Goal: Transaction & Acquisition: Purchase product/service

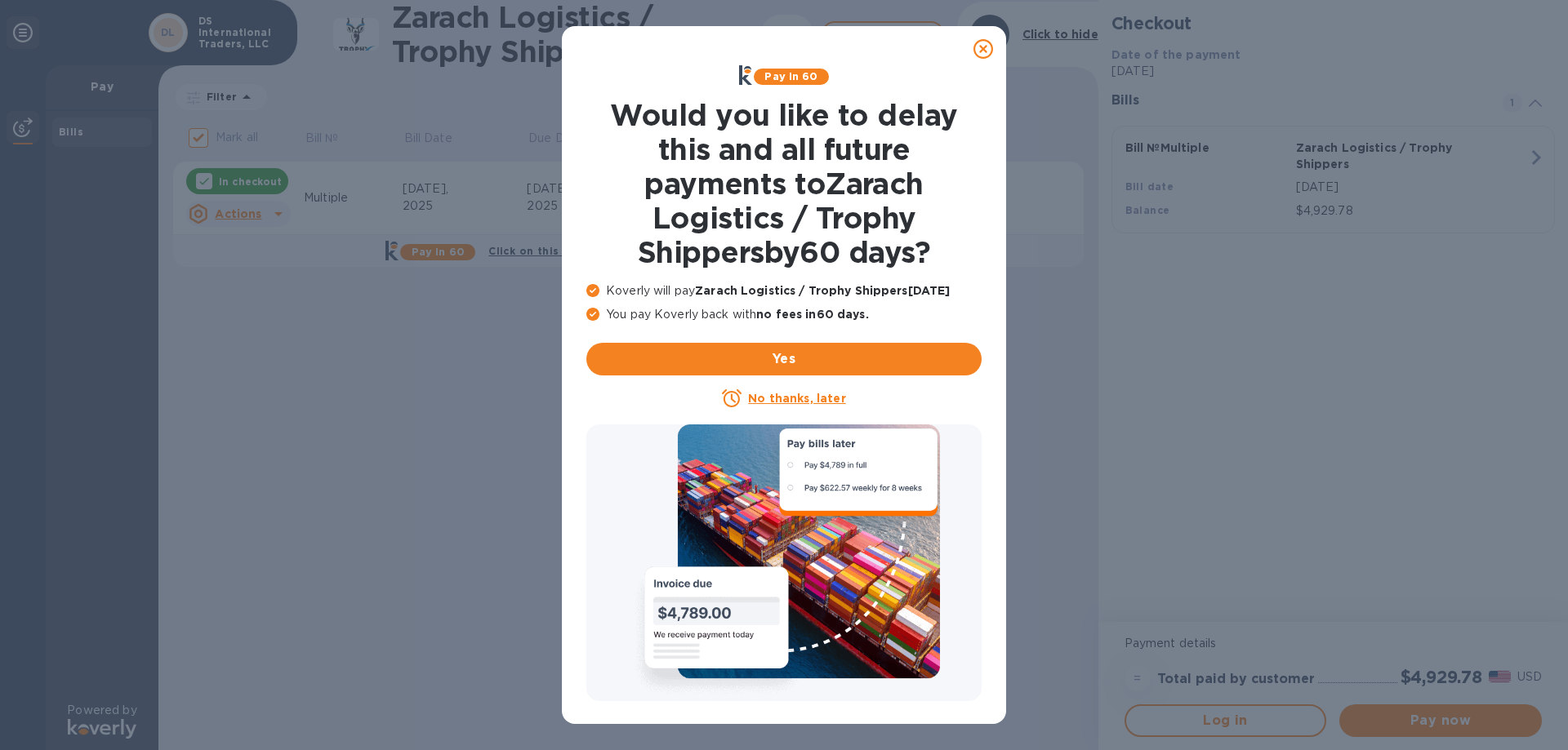
click at [987, 45] on icon at bounding box center [983, 49] width 20 height 20
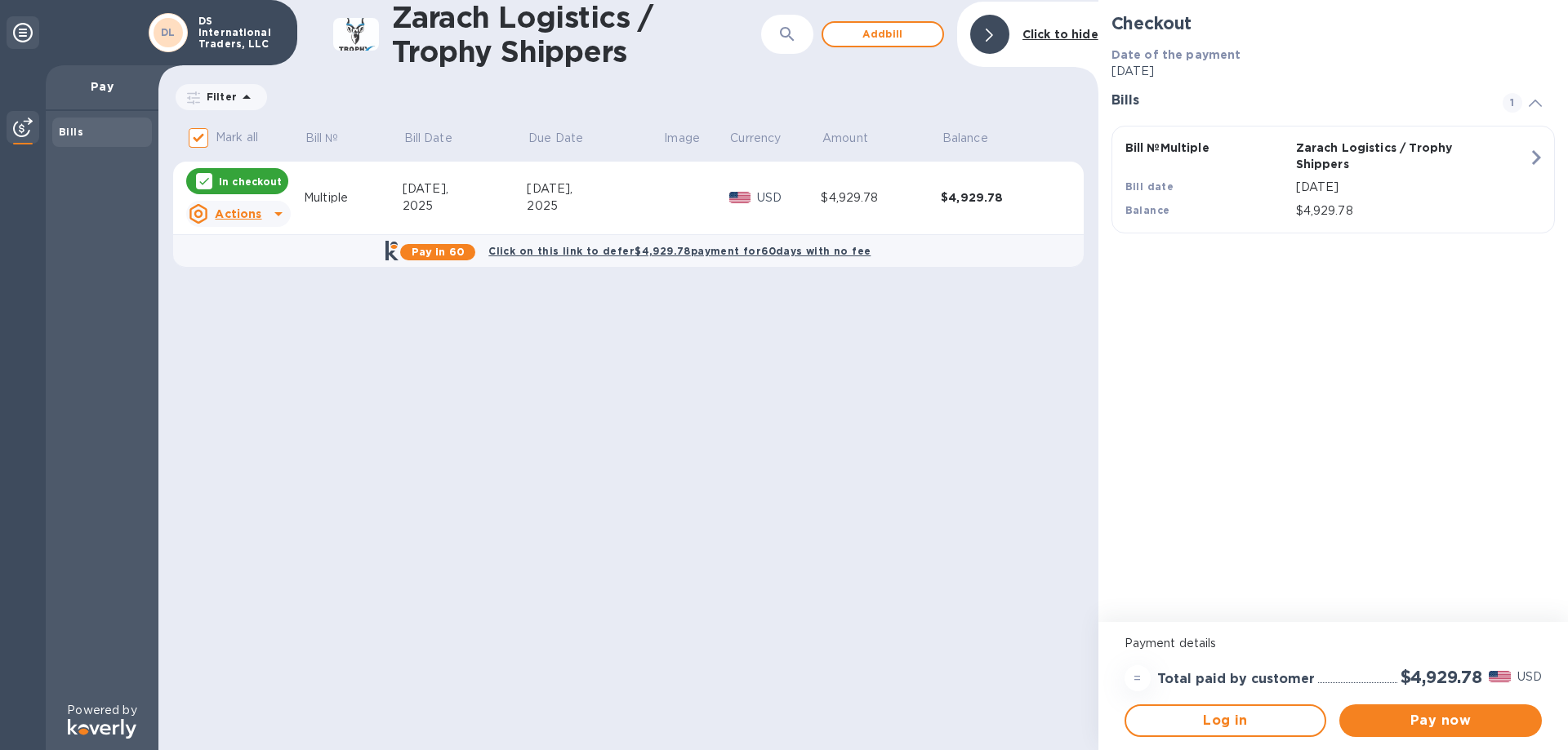
click at [239, 36] on p "DS International Traders, LLC" at bounding box center [239, 32] width 81 height 34
click at [612, 252] on b "Click on this link to defer $4,929.78 payment for 60 days with no fee" at bounding box center [680, 251] width 382 height 13
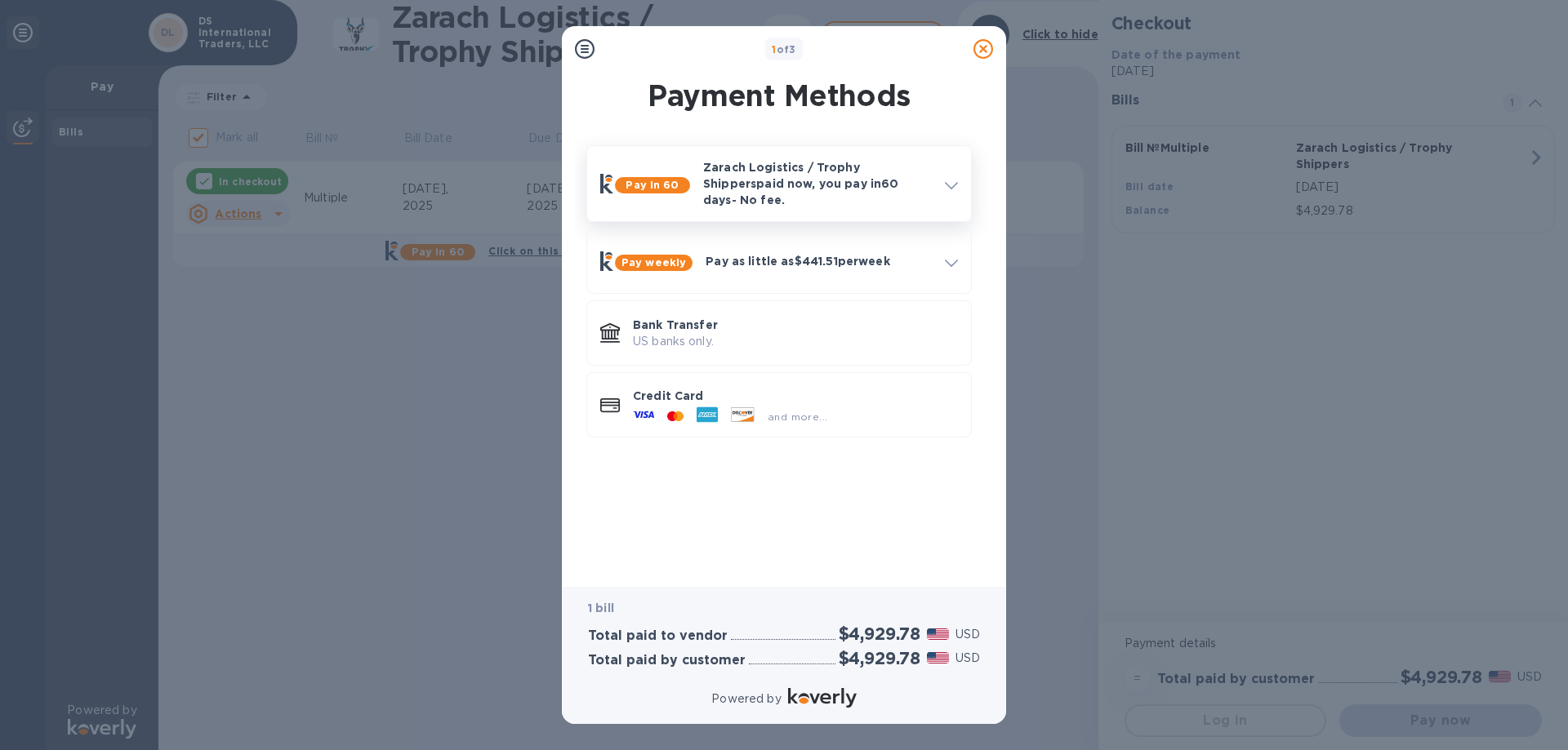
click at [879, 184] on p "Zarach Logistics / Trophy Shippers paid now, you pay in 60 days - No fee." at bounding box center [817, 184] width 228 height 49
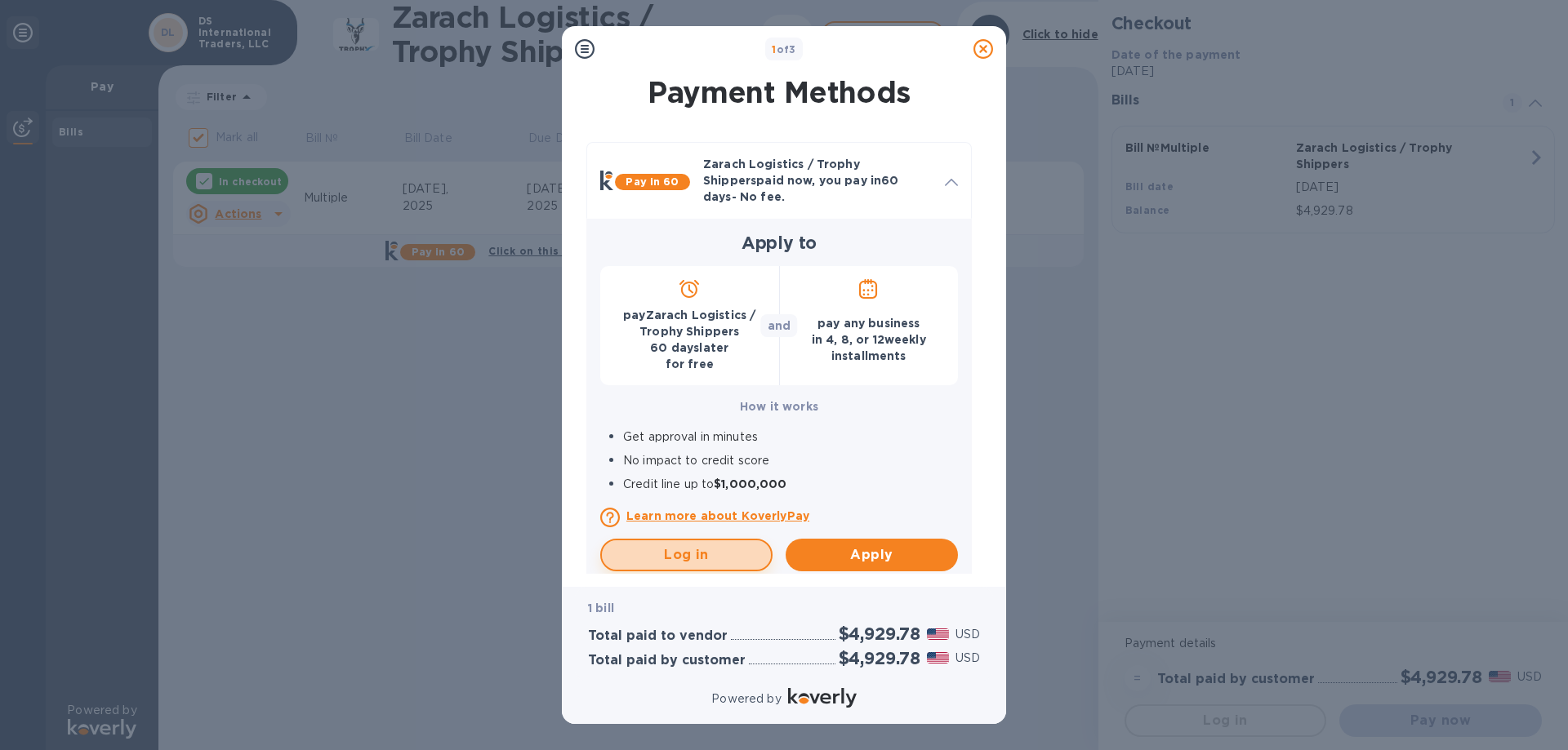
click at [668, 547] on span "Log in" at bounding box center [687, 555] width 143 height 20
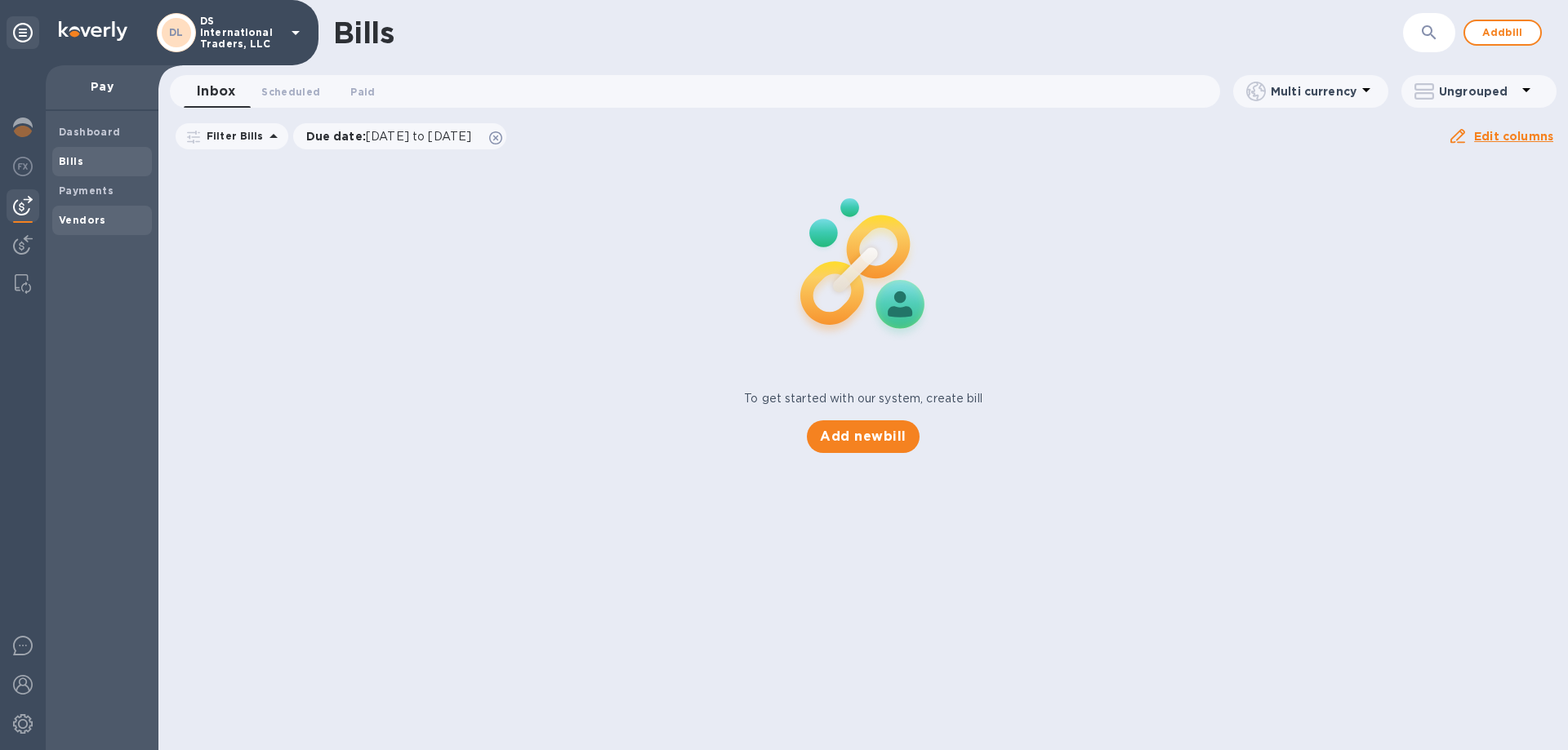
click at [71, 217] on b "Vendors" at bounding box center [82, 219] width 47 height 13
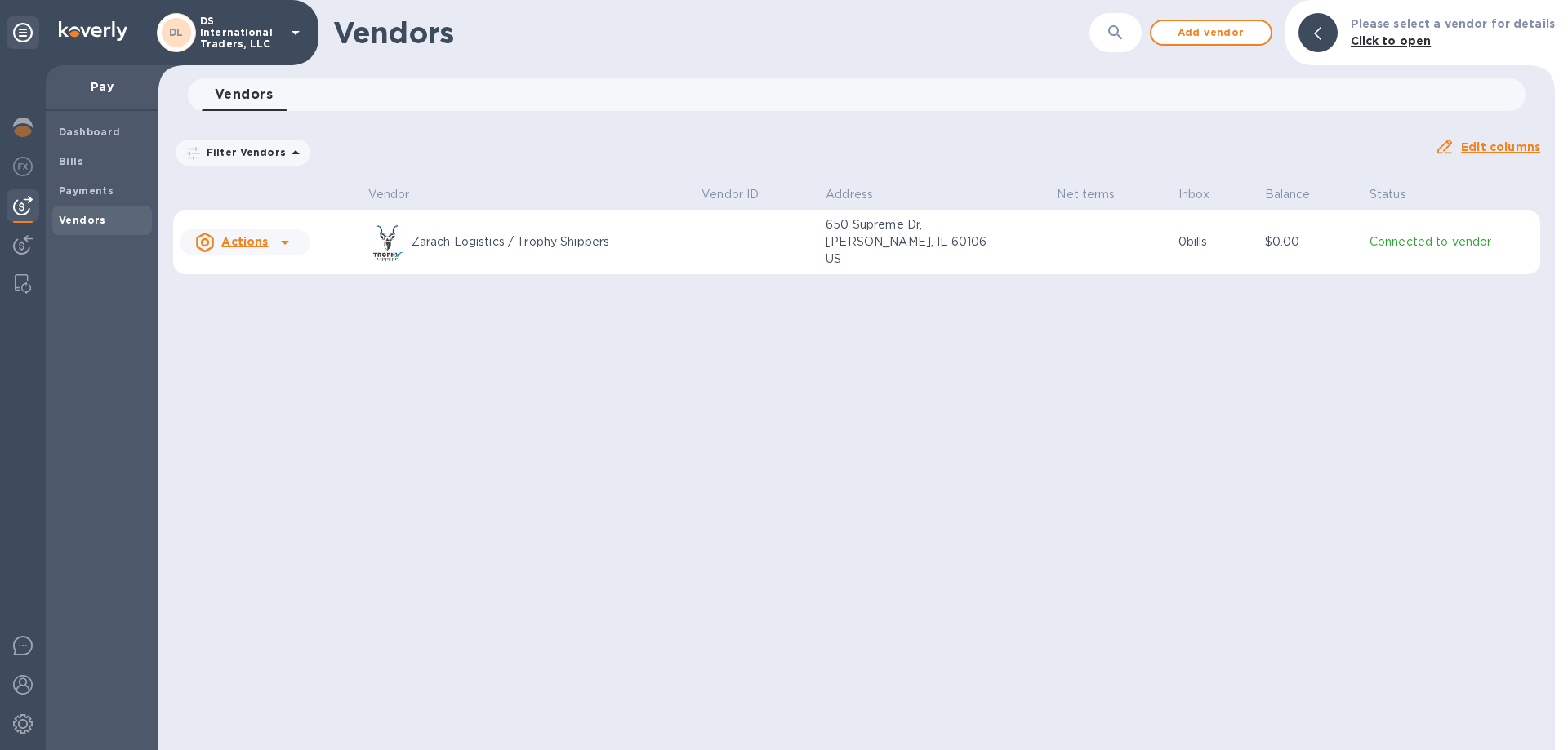
click at [1449, 238] on p "Connected to vendor" at bounding box center [1451, 242] width 165 height 18
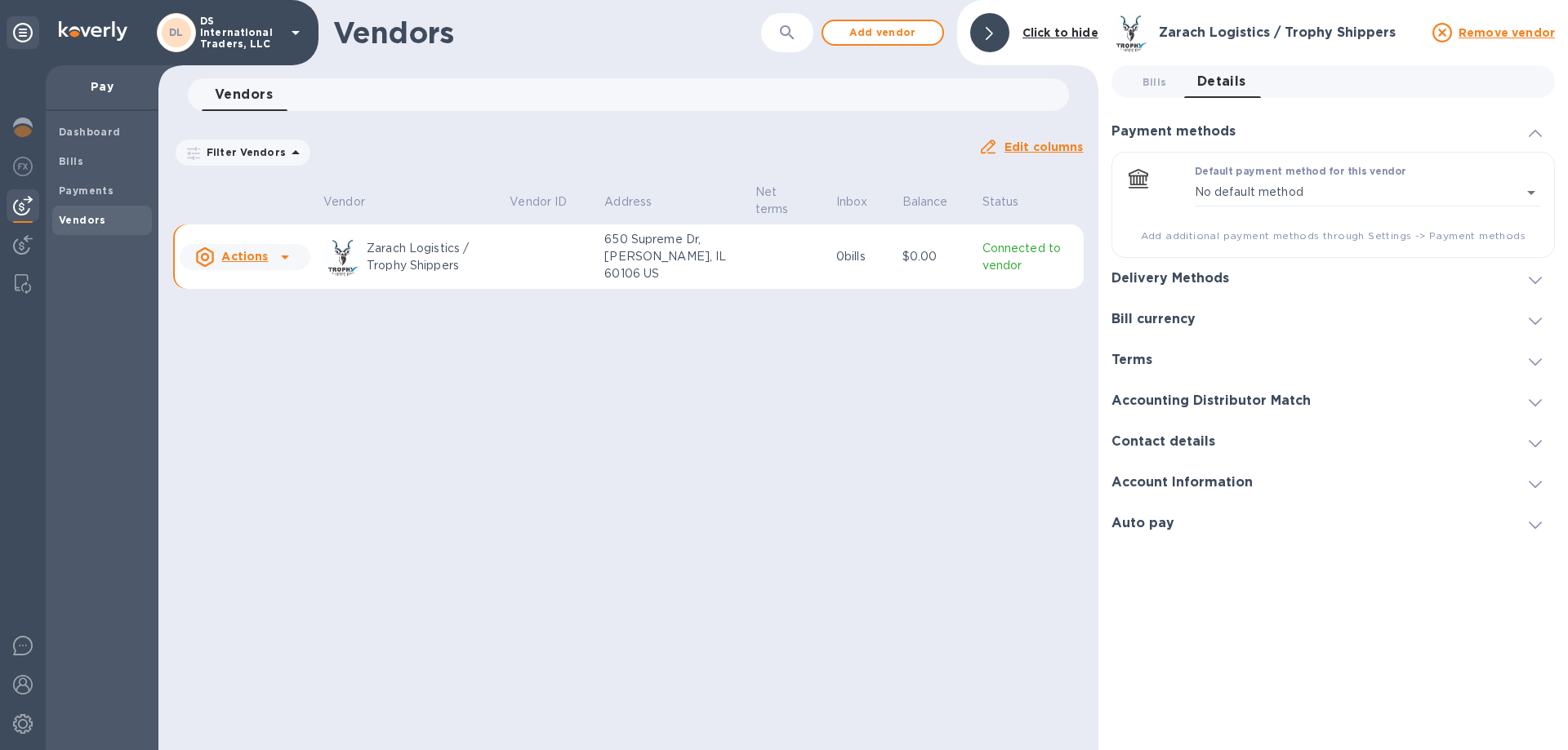
click at [991, 244] on p "Connected to vendor" at bounding box center [1029, 257] width 95 height 34
click at [97, 132] on b "Dashboard" at bounding box center [89, 131] width 62 height 13
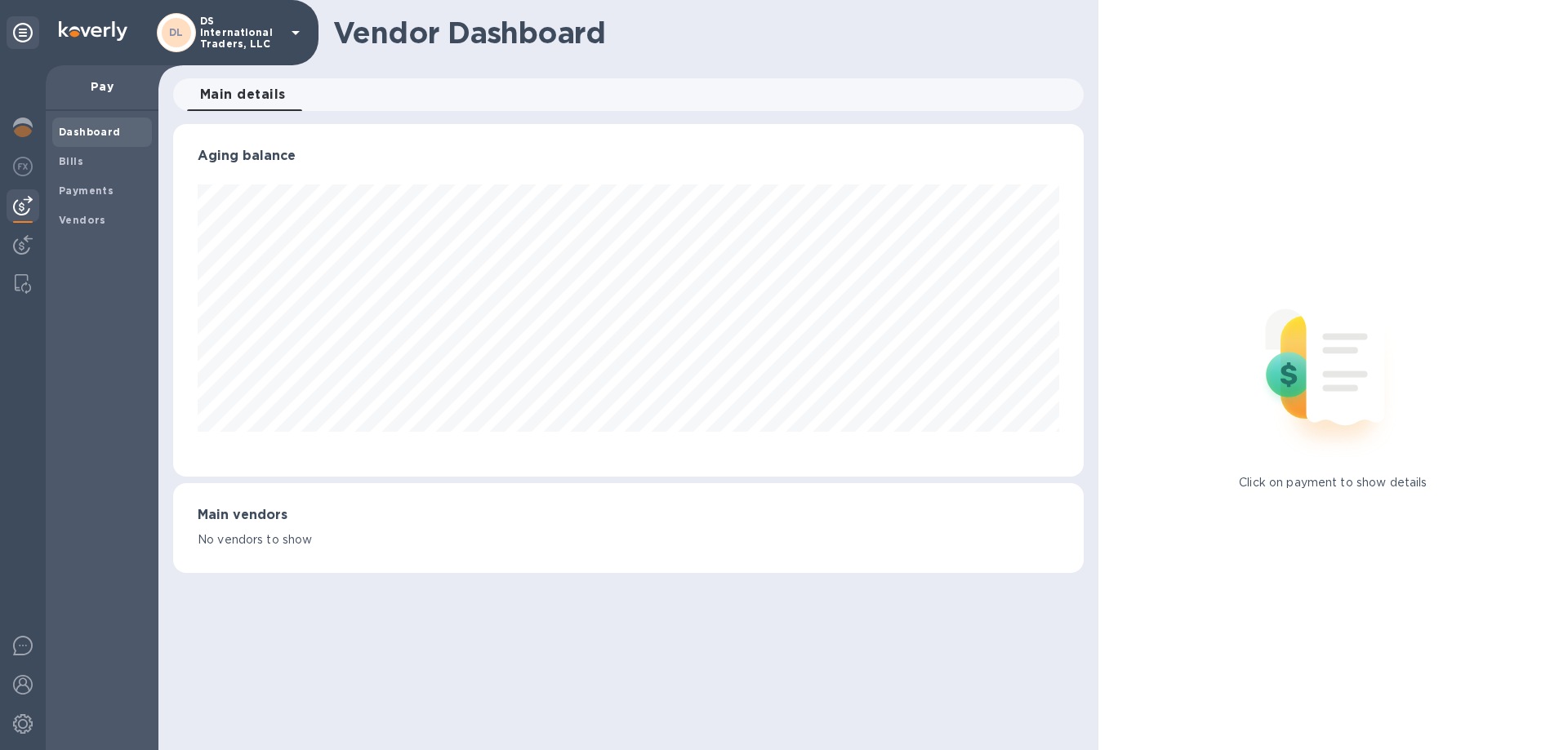
scroll to position [352, 910]
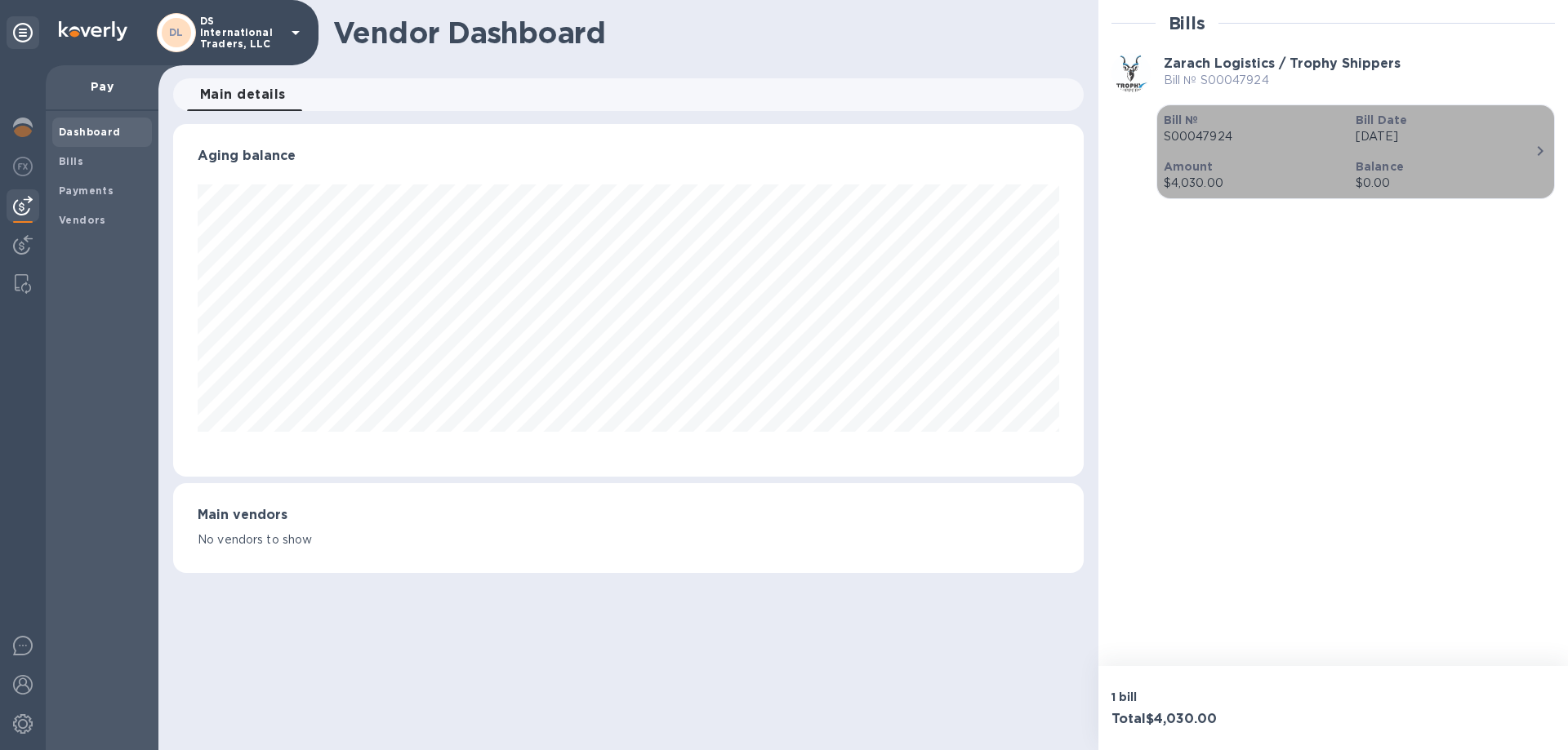
click at [1537, 149] on icon "button" at bounding box center [1540, 151] width 20 height 20
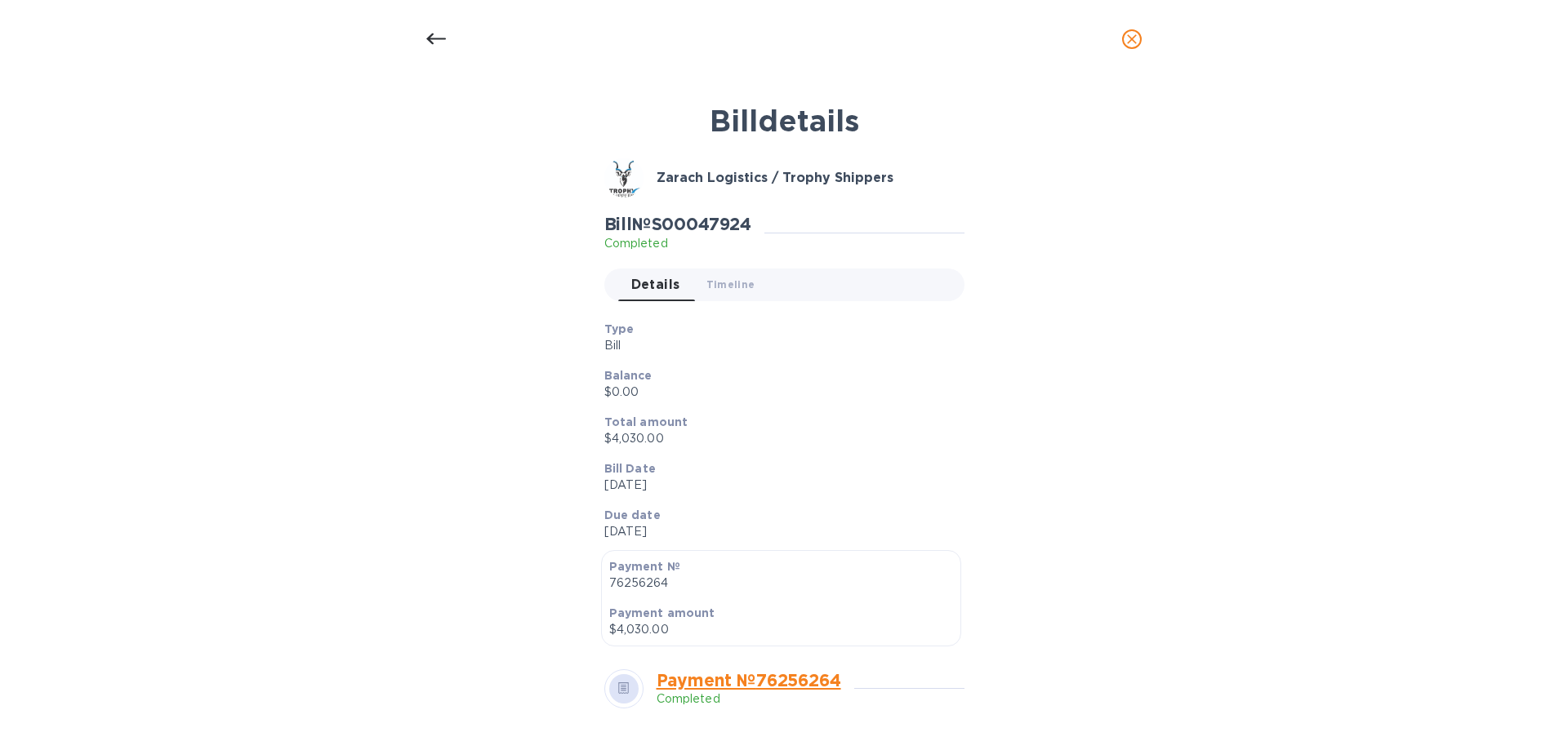
click at [1130, 39] on icon "close" at bounding box center [1131, 39] width 17 height 17
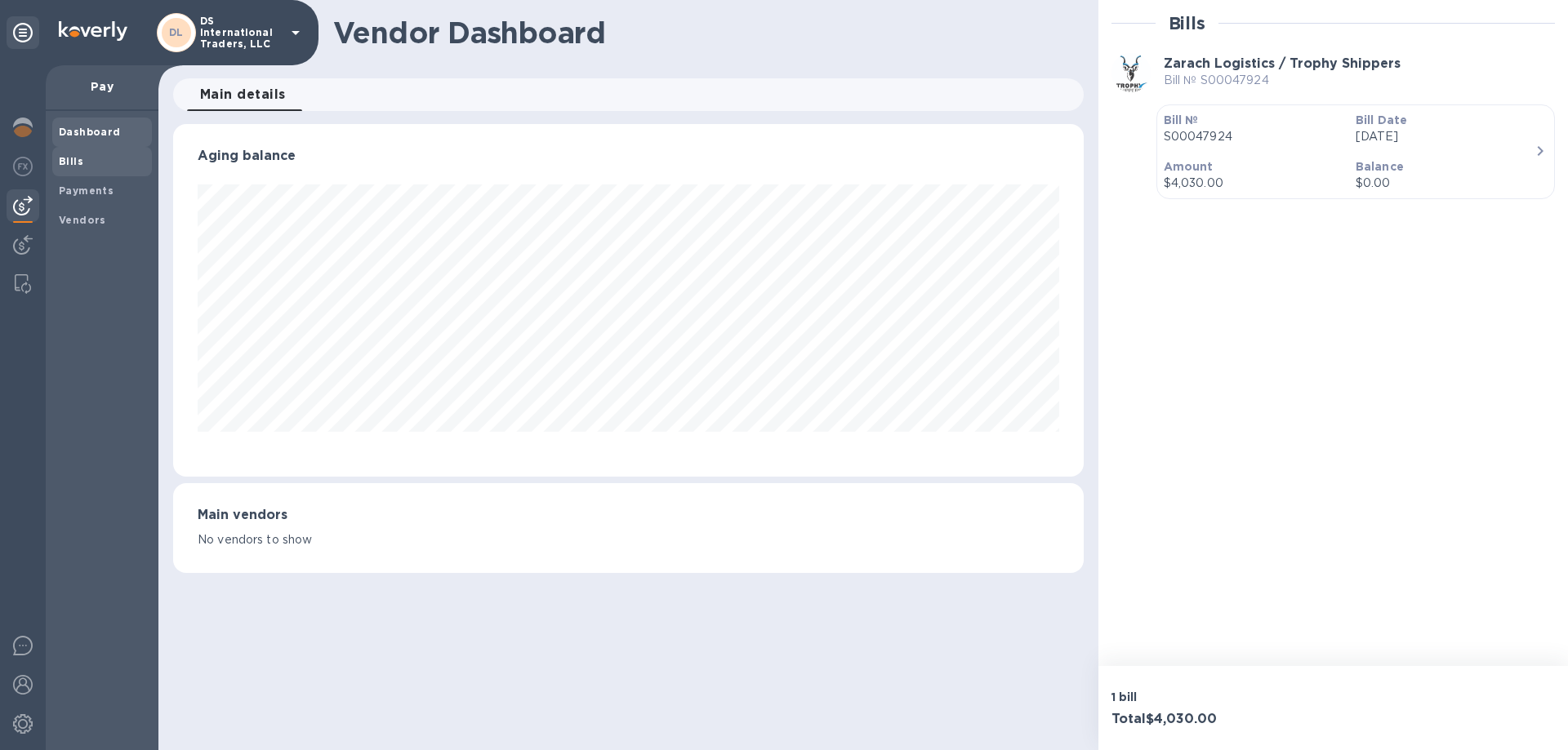
click at [78, 160] on b "Bills" at bounding box center [71, 161] width 24 height 13
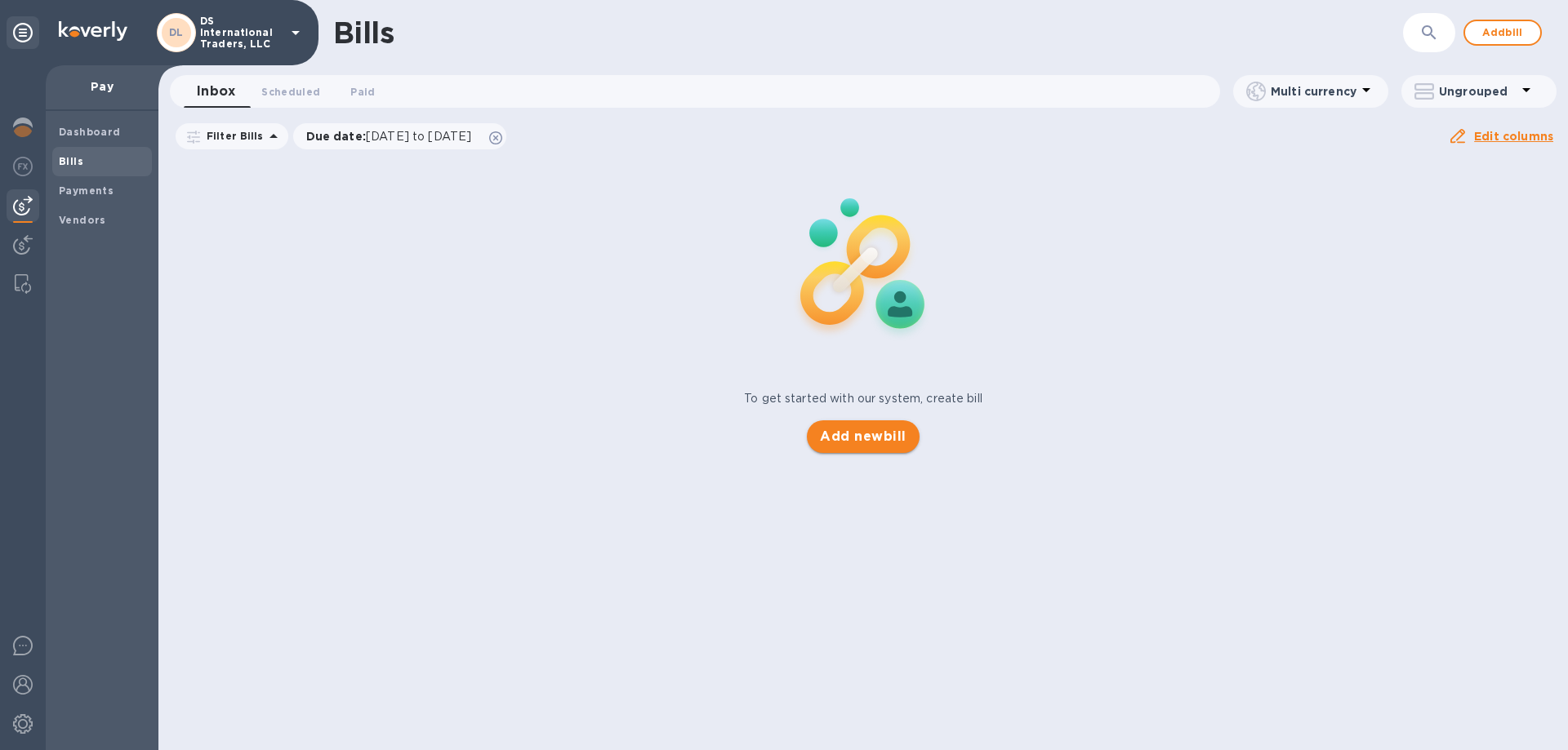
click at [888, 430] on span "Add new bill" at bounding box center [863, 437] width 86 height 20
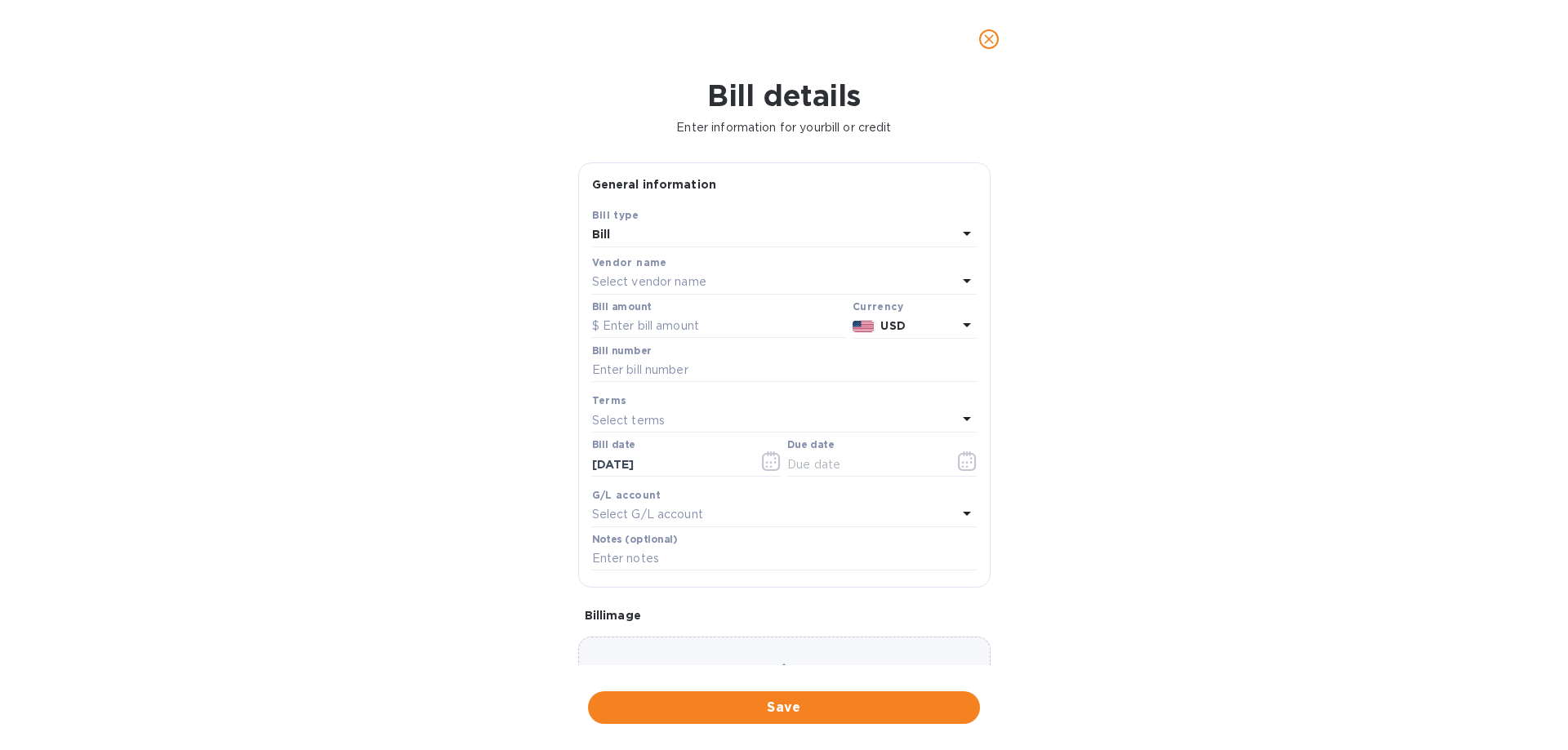
click at [656, 232] on div "Bill" at bounding box center [774, 234] width 365 height 23
click at [1284, 261] on div "Bill details Enter information for your bill or credit General information Save…" at bounding box center [784, 414] width 1568 height 672
click at [851, 271] on div "Select vendor name" at bounding box center [774, 282] width 365 height 23
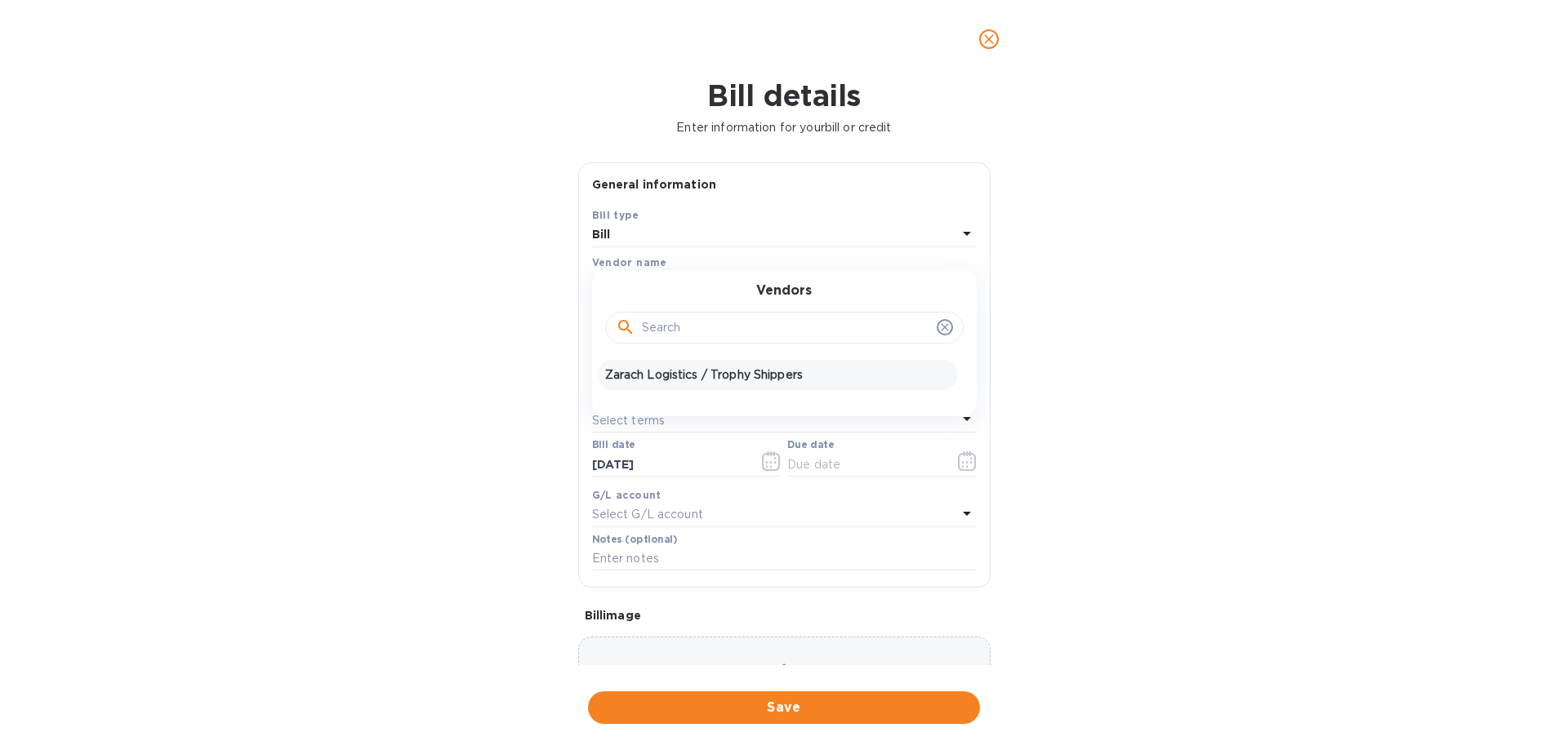
click at [739, 380] on p "Zarach Logistics / Trophy Shippers" at bounding box center [778, 375] width 346 height 18
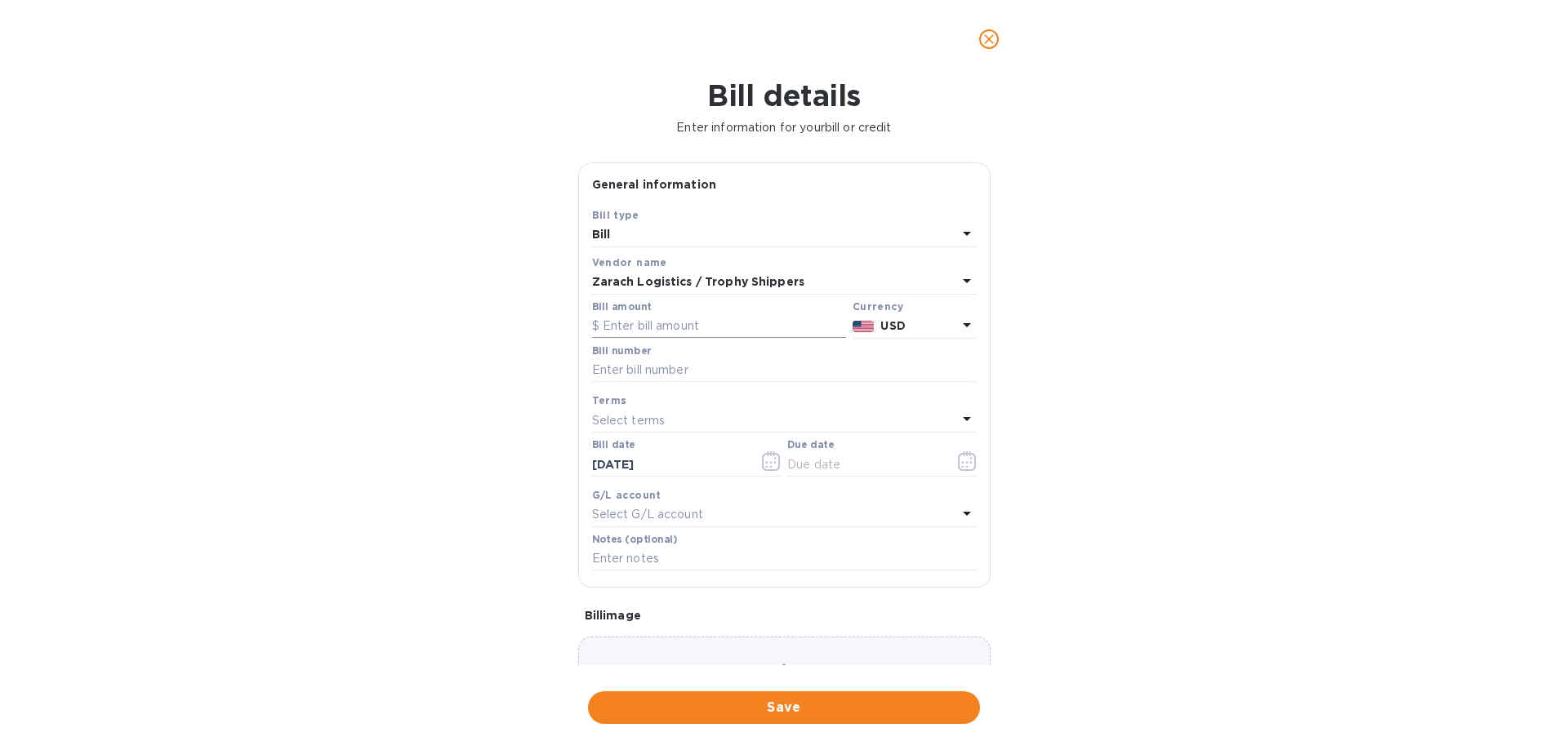
click at [706, 321] on input "text" at bounding box center [718, 326] width 254 height 24
type input "4,829.78"
click at [781, 379] on input "text" at bounding box center [784, 370] width 385 height 24
type input "Multiple"
click at [734, 428] on div "Select terms" at bounding box center [774, 420] width 365 height 23
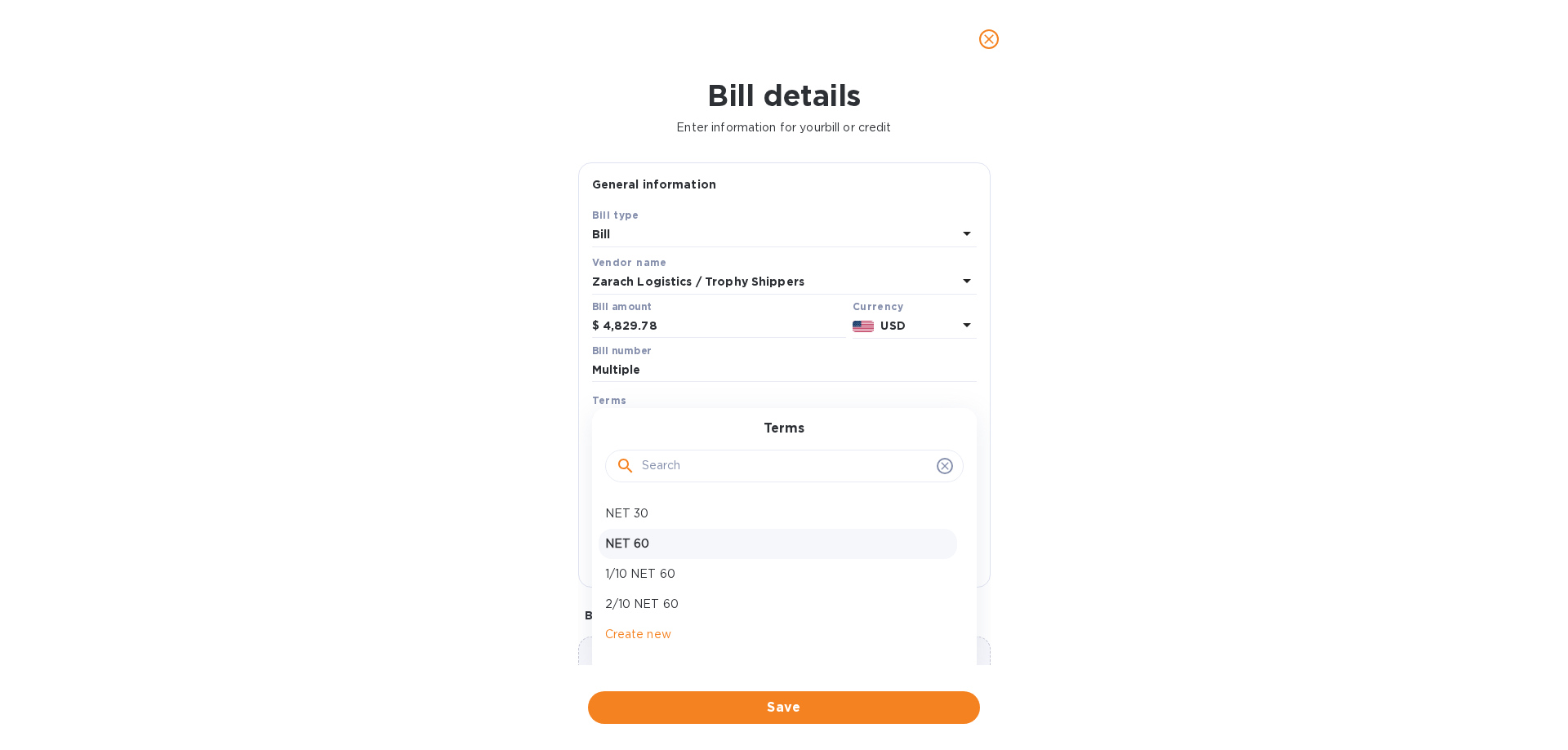
click at [651, 534] on div "NET 60" at bounding box center [778, 543] width 358 height 30
type input "[DATE]"
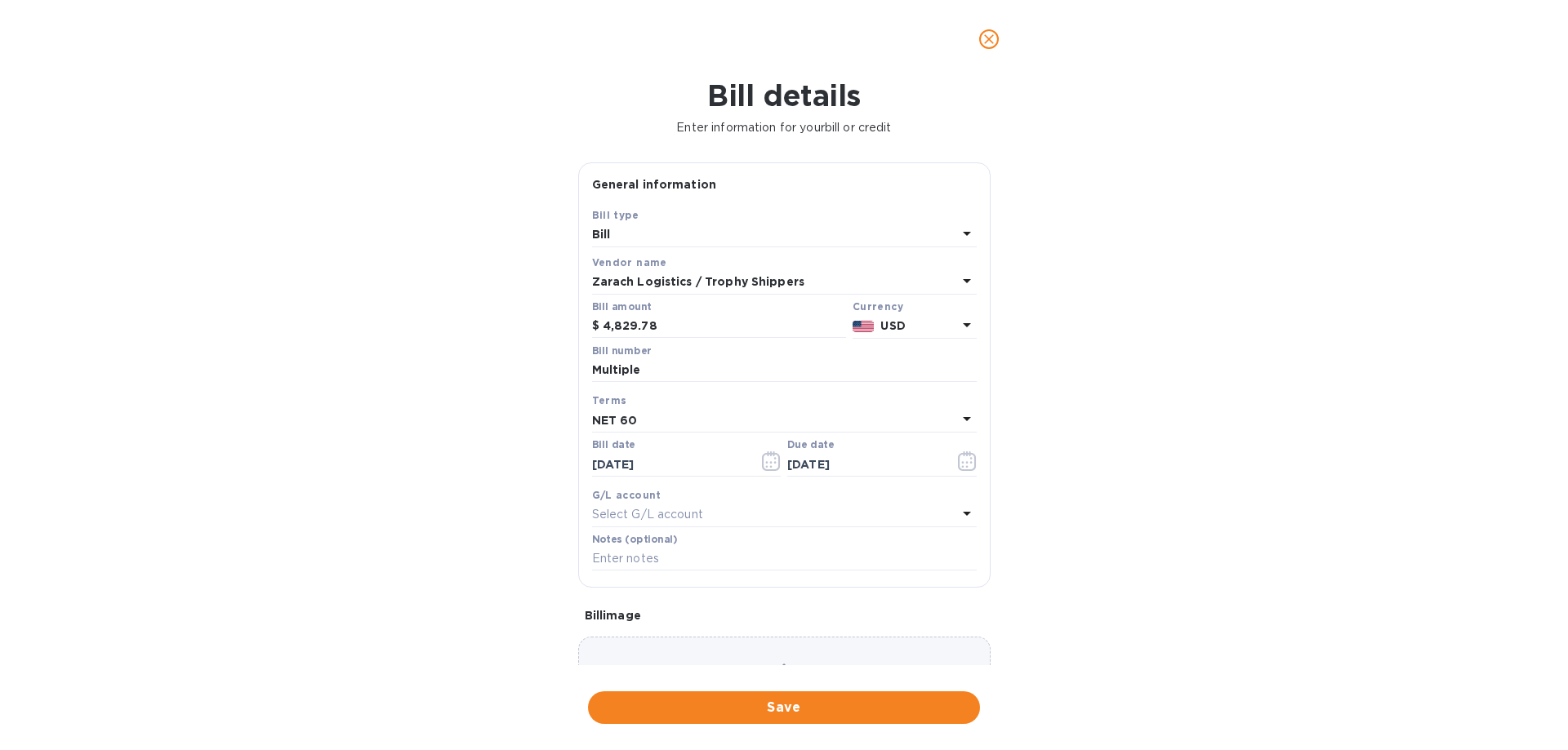
click at [967, 512] on icon at bounding box center [967, 514] width 8 height 4
click at [1191, 494] on div "Bill details Enter information for your bill or credit General information Save…" at bounding box center [784, 414] width 1568 height 672
click at [891, 556] on input "text" at bounding box center [784, 559] width 385 height 24
click at [1189, 440] on div "Bill details Enter information for your bill or credit General information Save…" at bounding box center [784, 414] width 1568 height 672
click at [877, 699] on span "Save" at bounding box center [784, 708] width 366 height 20
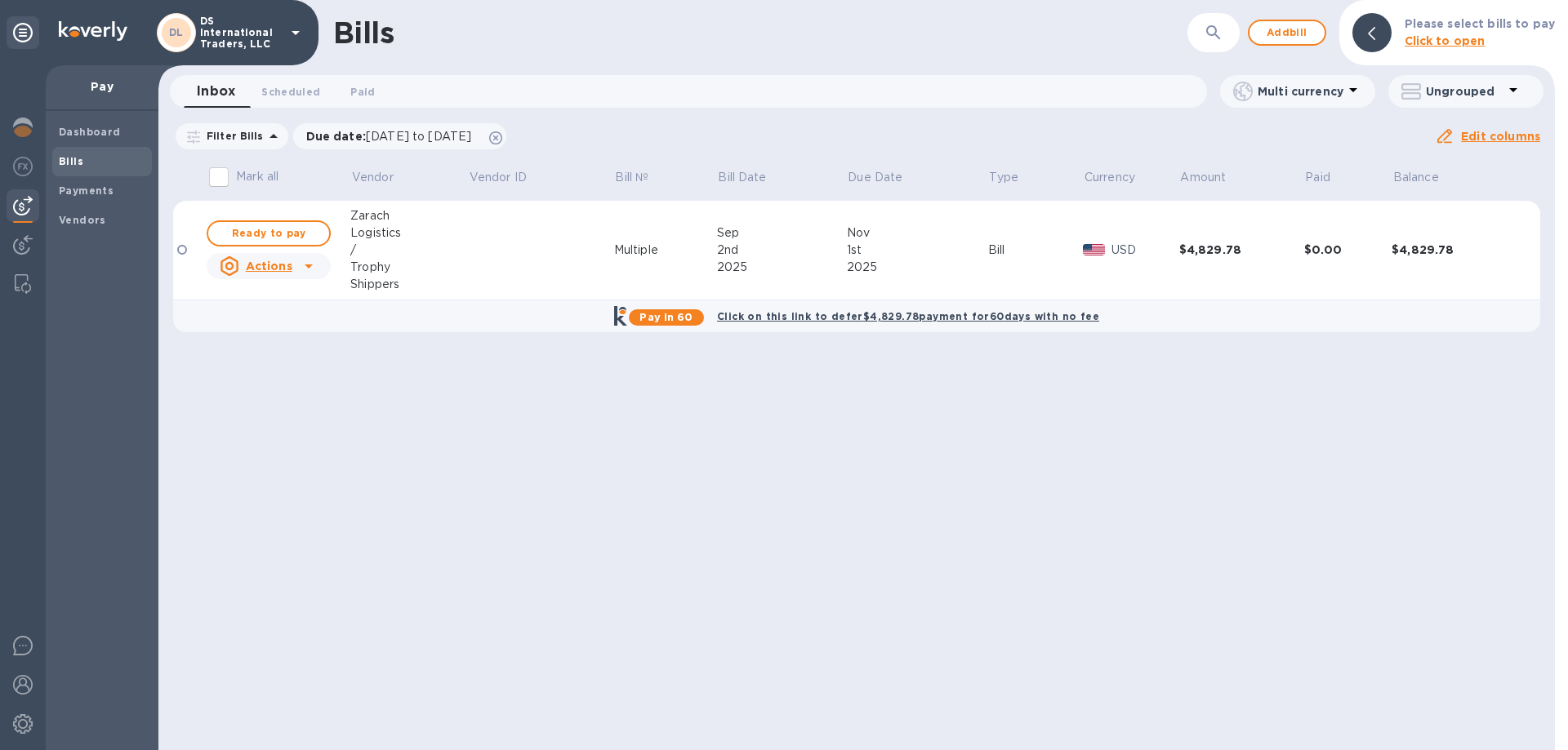
click at [275, 265] on u "Actions" at bounding box center [269, 265] width 47 height 13
click at [267, 372] on b "Delete" at bounding box center [273, 371] width 41 height 13
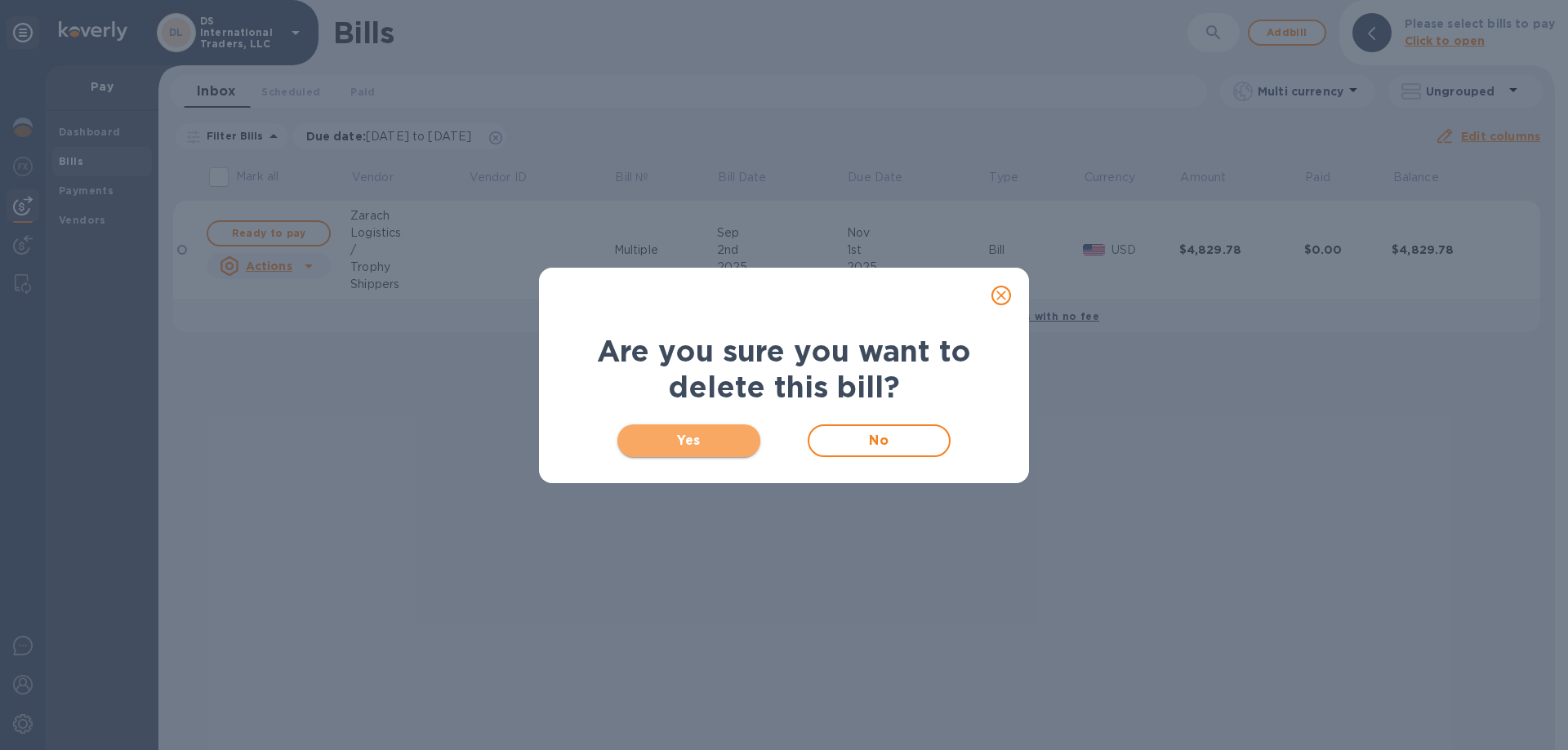
click at [707, 435] on span "Yes" at bounding box center [689, 441] width 117 height 20
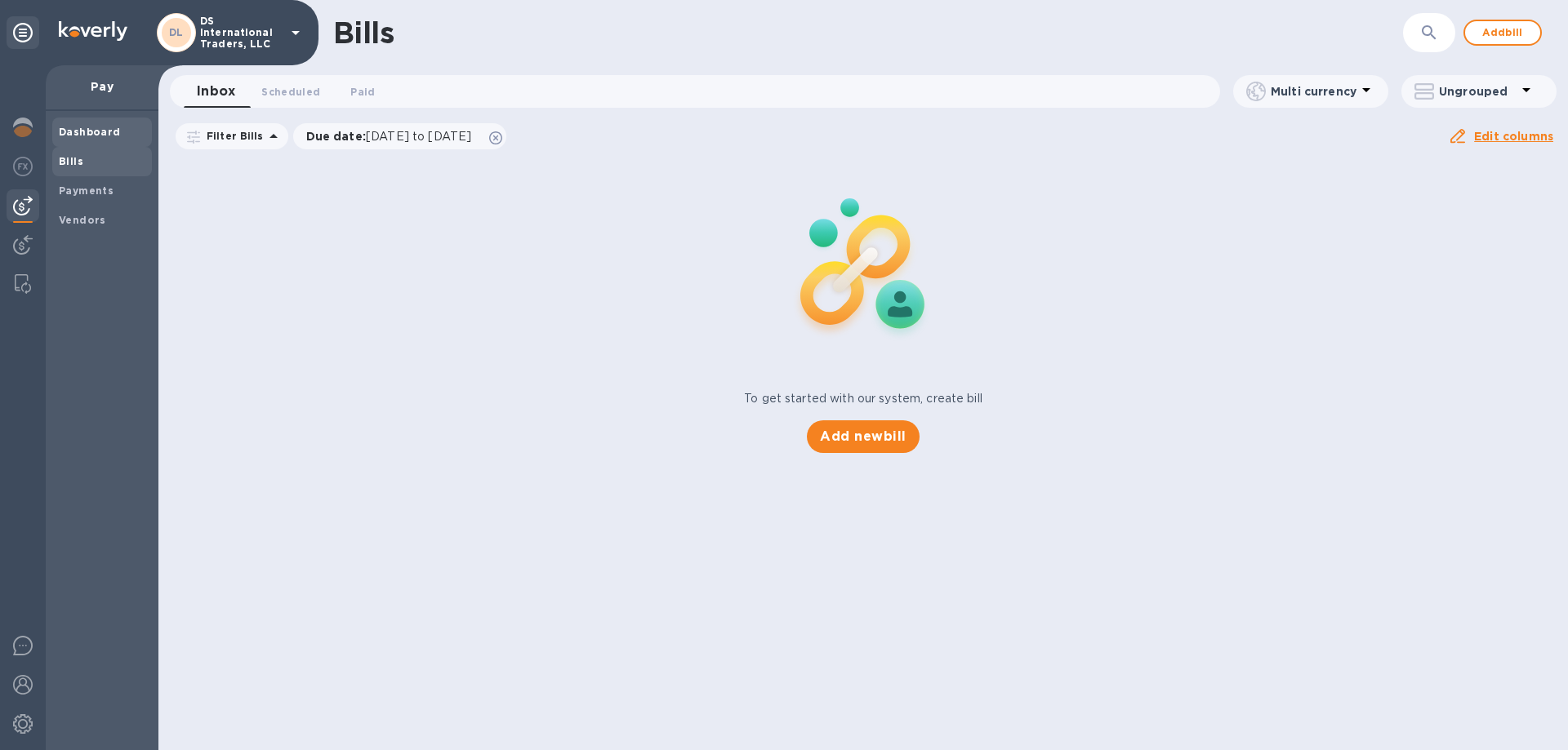
click at [67, 120] on div "Dashboard" at bounding box center [102, 132] width 100 height 29
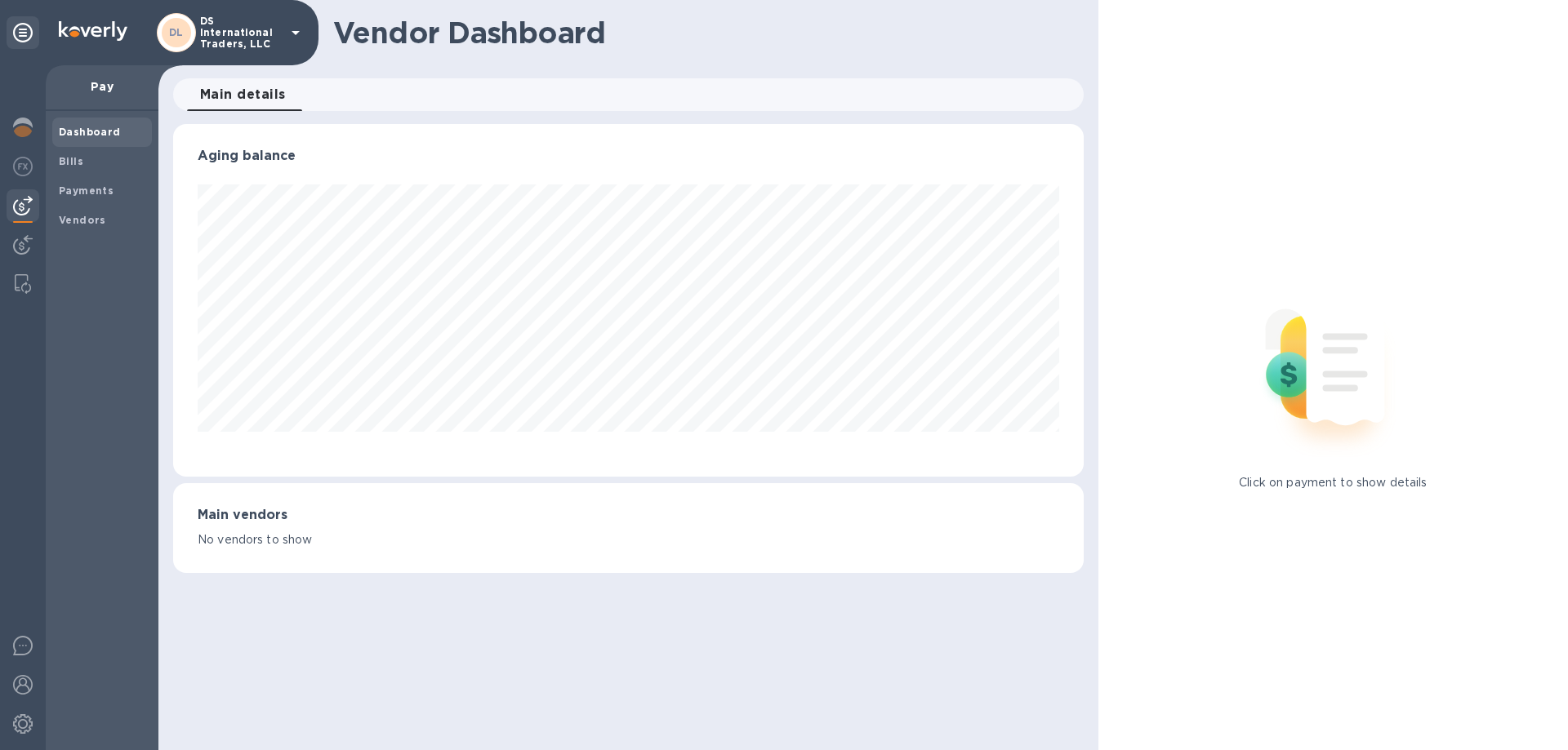
scroll to position [352, 910]
click at [74, 169] on div "Bills" at bounding box center [102, 162] width 100 height 29
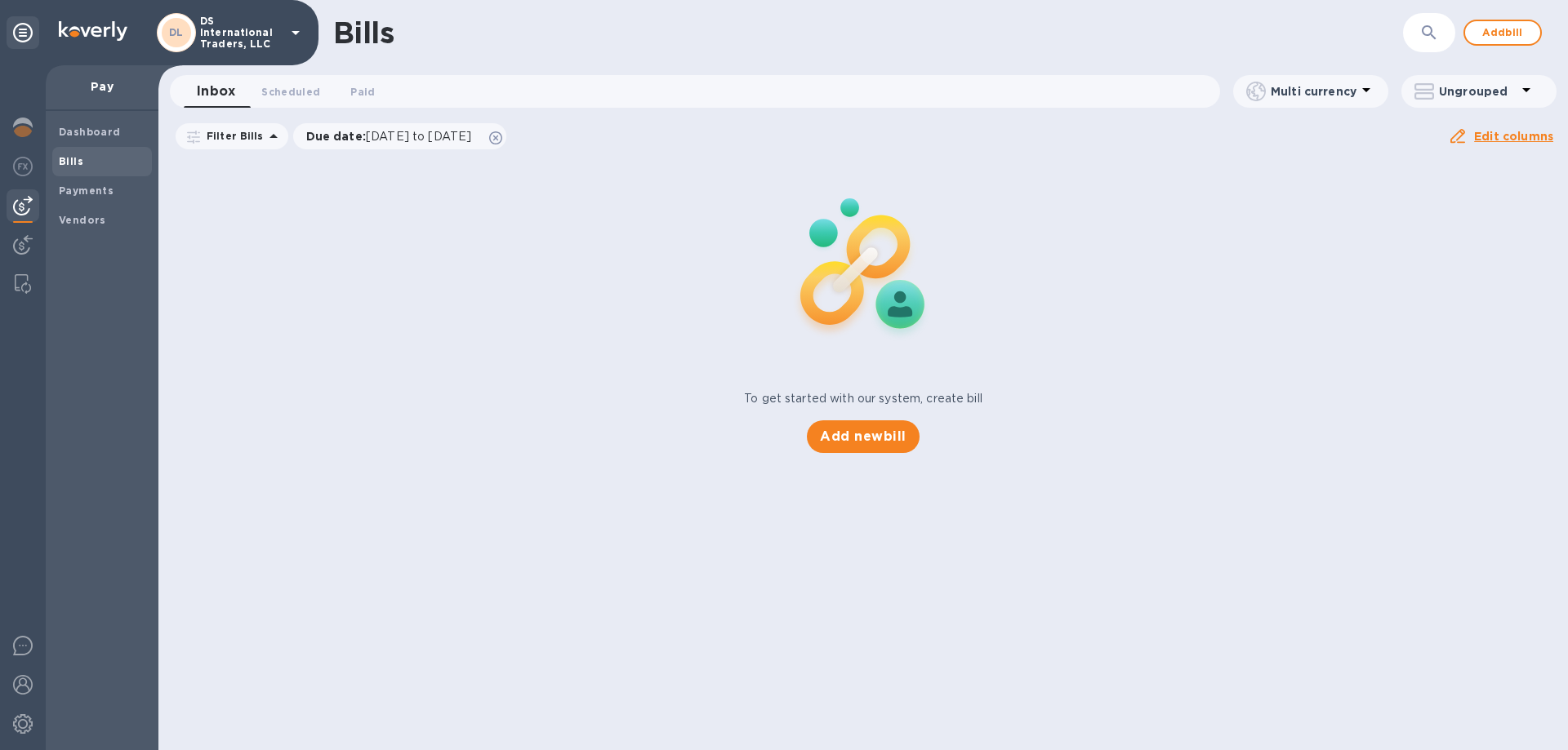
click at [74, 169] on div "Bills" at bounding box center [102, 162] width 100 height 29
click at [429, 282] on div "To get started with our system, create bill Add new bill" at bounding box center [863, 305] width 1422 height 307
click at [430, 282] on div "To get started with our system, create bill Add new bill" at bounding box center [863, 305] width 1422 height 307
click at [433, 282] on div "To get started with our system, create bill Add new bill" at bounding box center [863, 305] width 1422 height 307
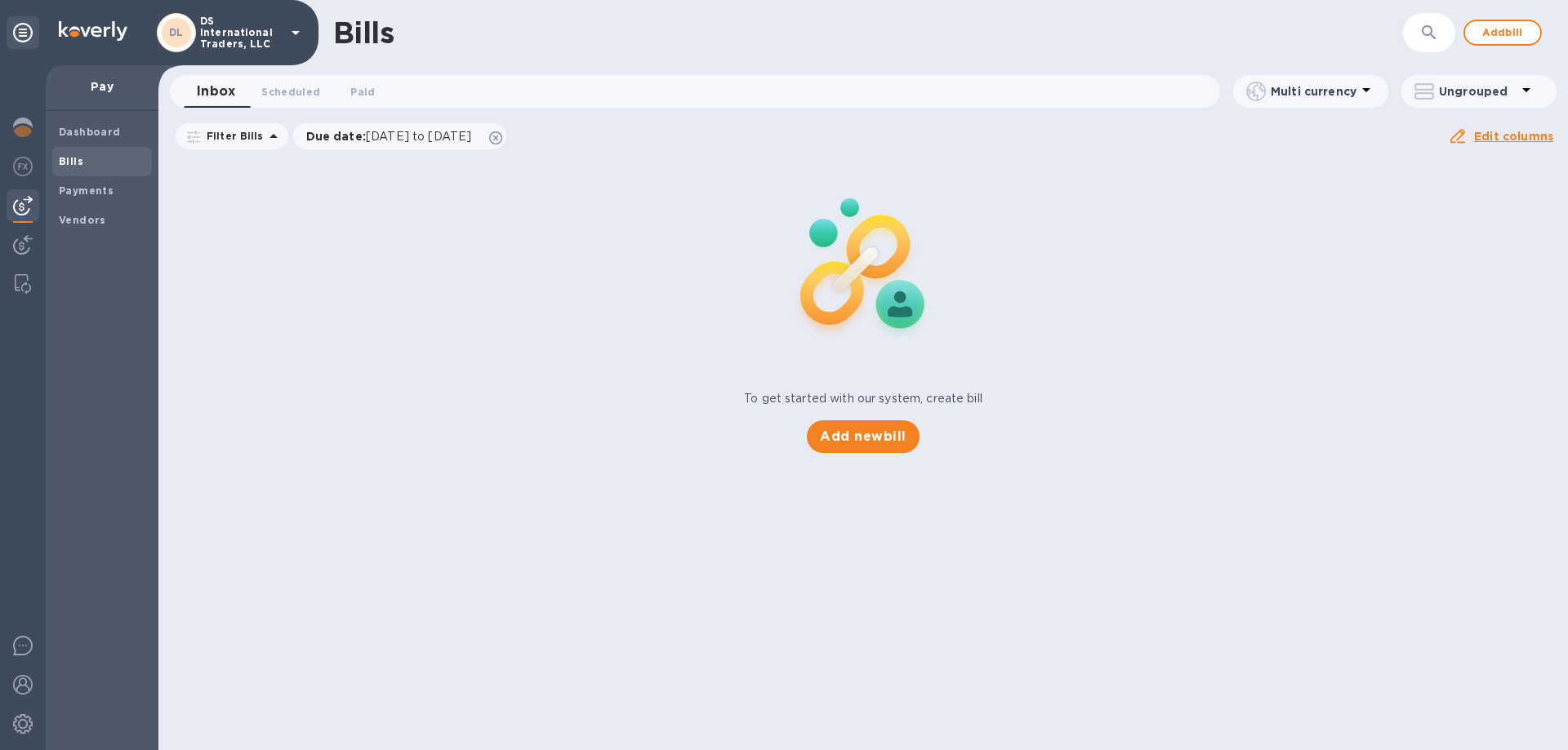
click at [438, 282] on div "To get started with our system, create bill Add new bill" at bounding box center [863, 305] width 1422 height 307
click at [93, 190] on b "Payments" at bounding box center [86, 190] width 55 height 13
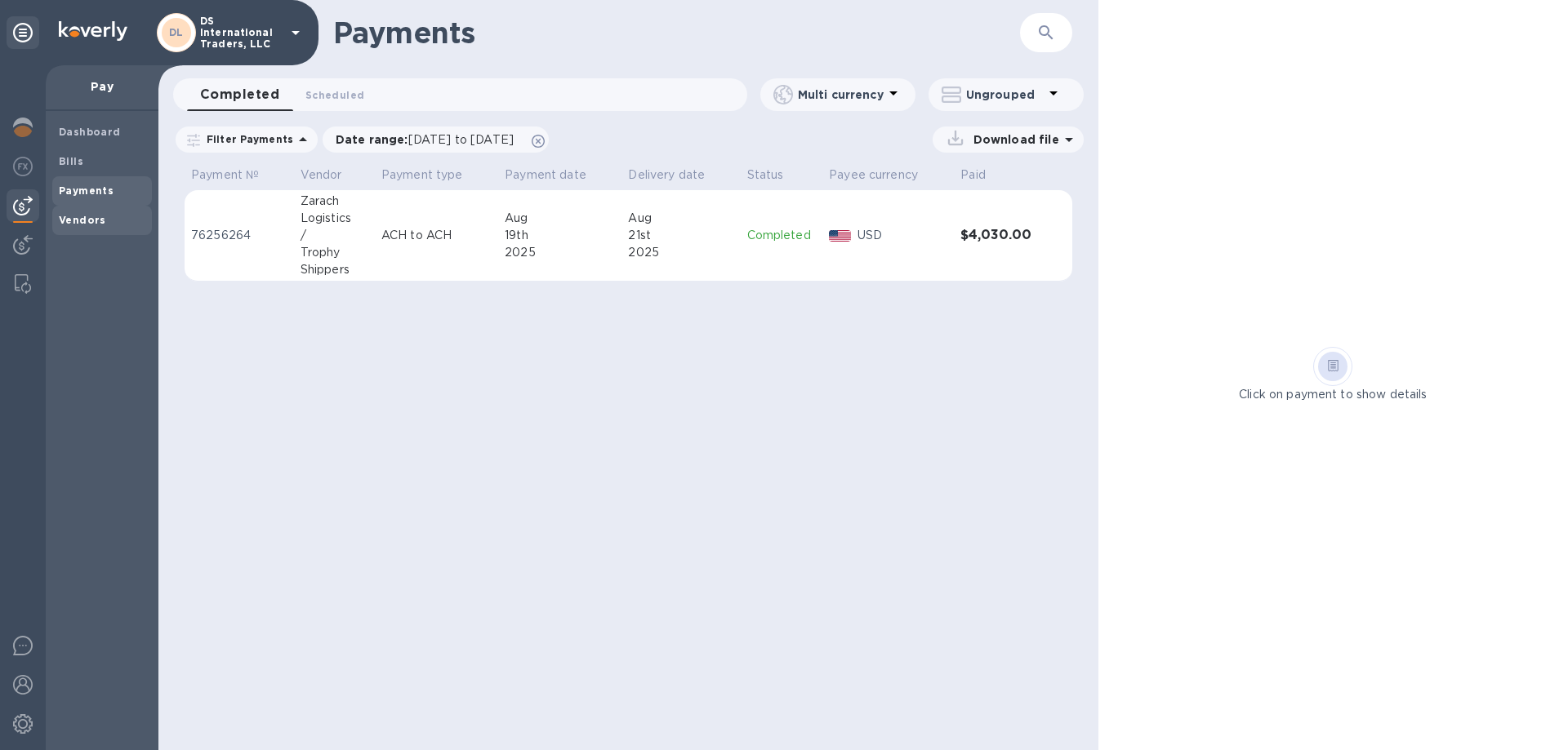
click at [78, 224] on b "Vendors" at bounding box center [82, 219] width 47 height 13
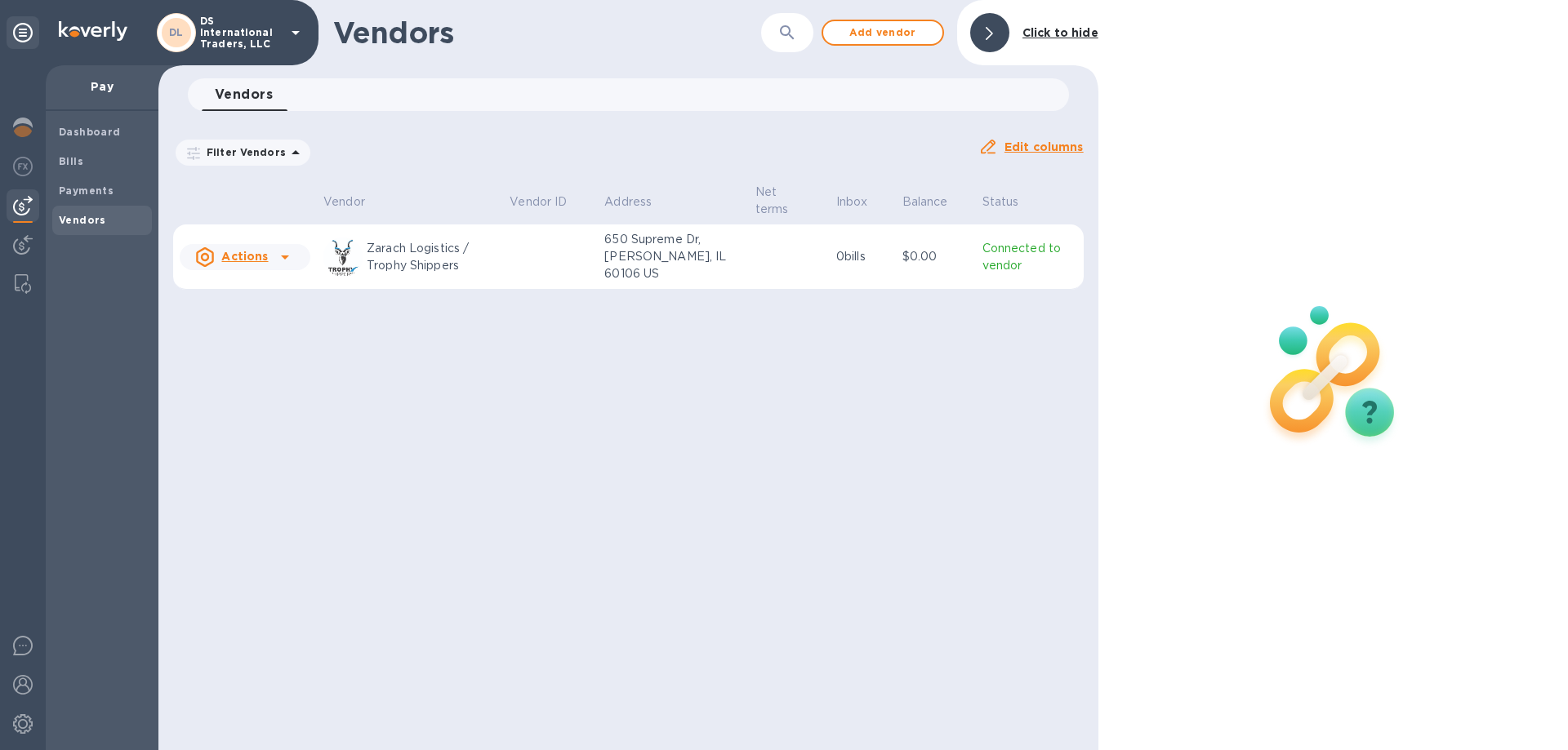
click at [285, 255] on icon at bounding box center [285, 258] width 20 height 20
click at [261, 324] on b "Add new bill" at bounding box center [263, 322] width 76 height 13
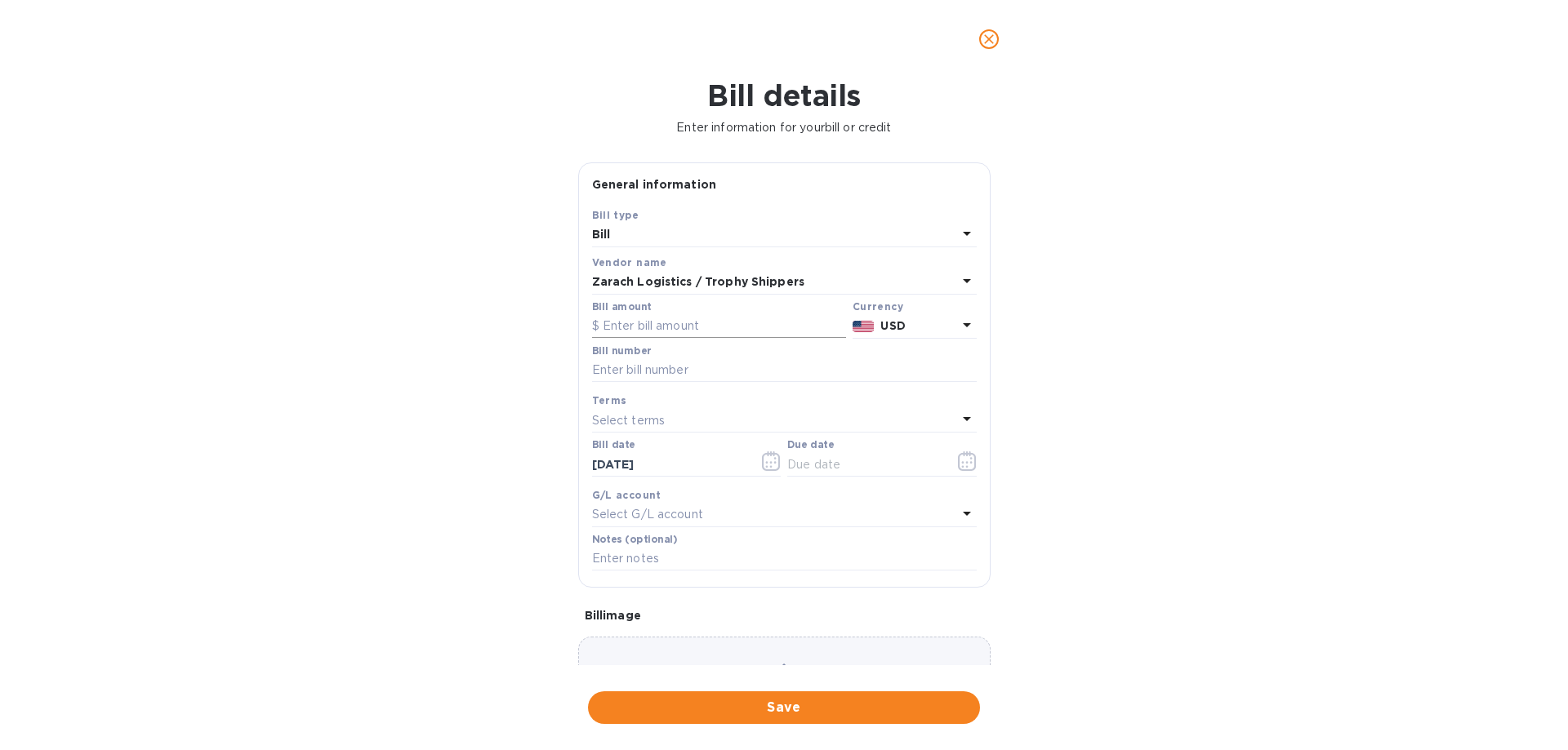
click at [646, 330] on input "text" at bounding box center [718, 326] width 254 height 24
type input "4,929.78"
click at [834, 361] on input "text" at bounding box center [784, 370] width 385 height 24
type input "Multiple"
click at [663, 420] on p "Select terms" at bounding box center [628, 421] width 73 height 18
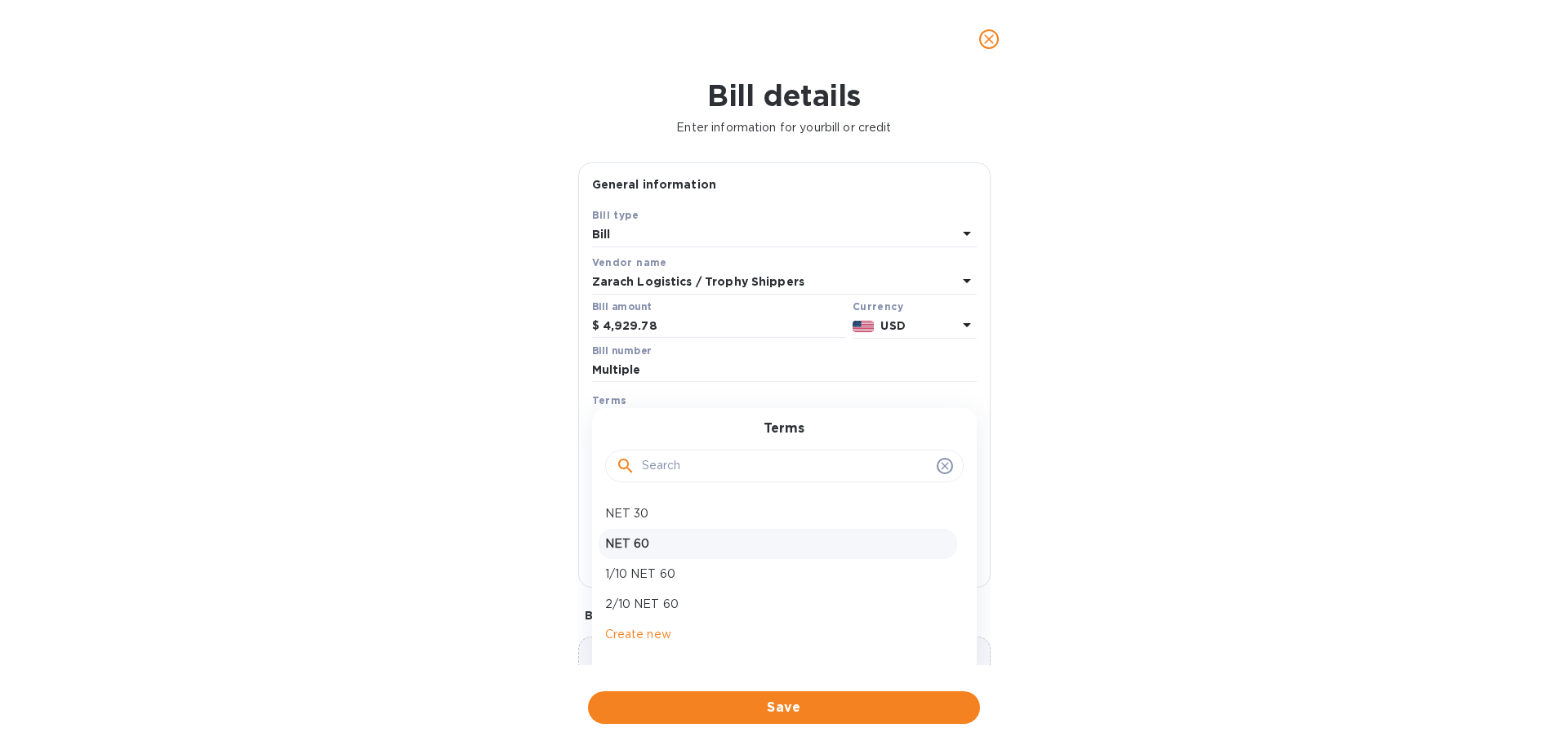
click at [630, 543] on p "NET 60" at bounding box center [778, 544] width 346 height 18
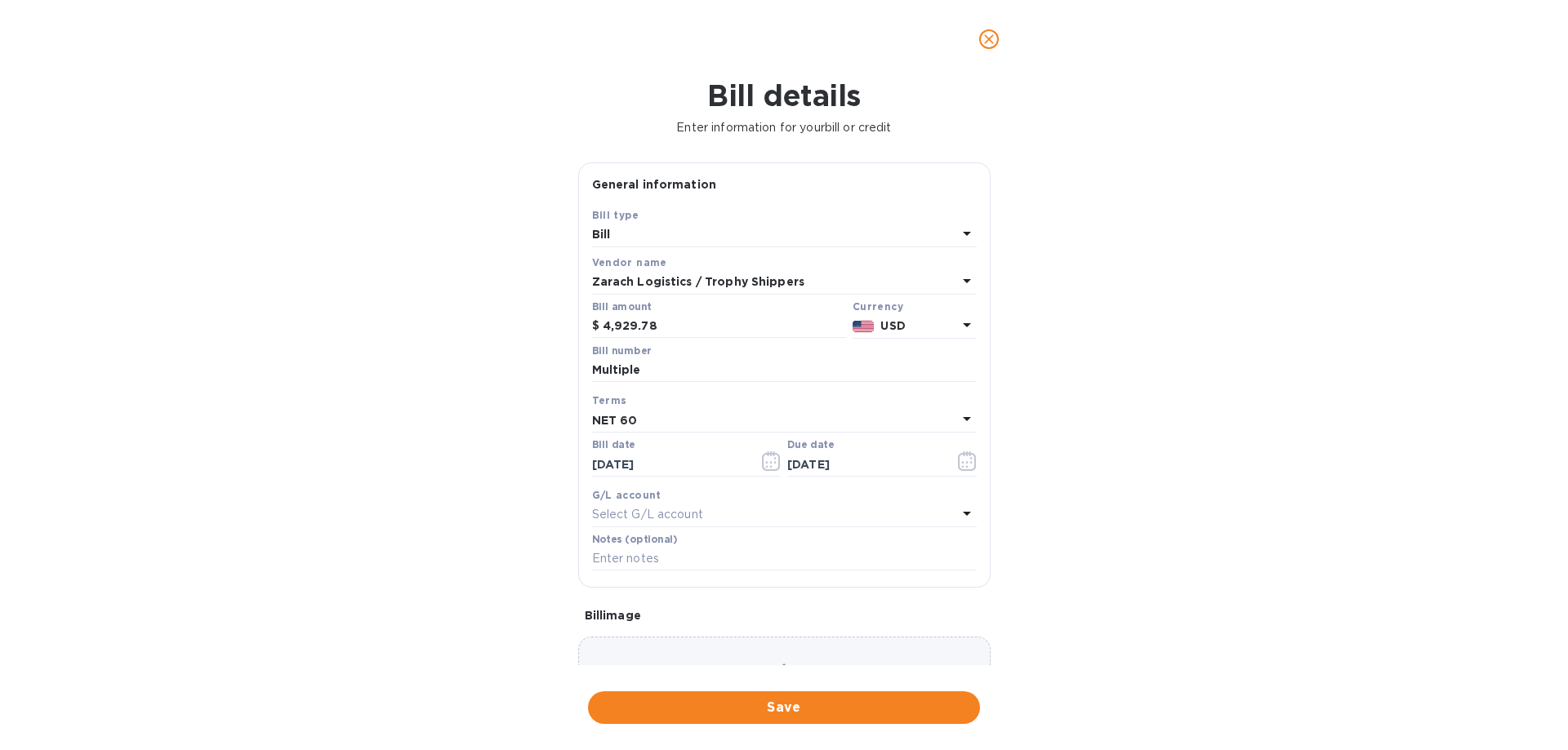
type input "[DATE]"
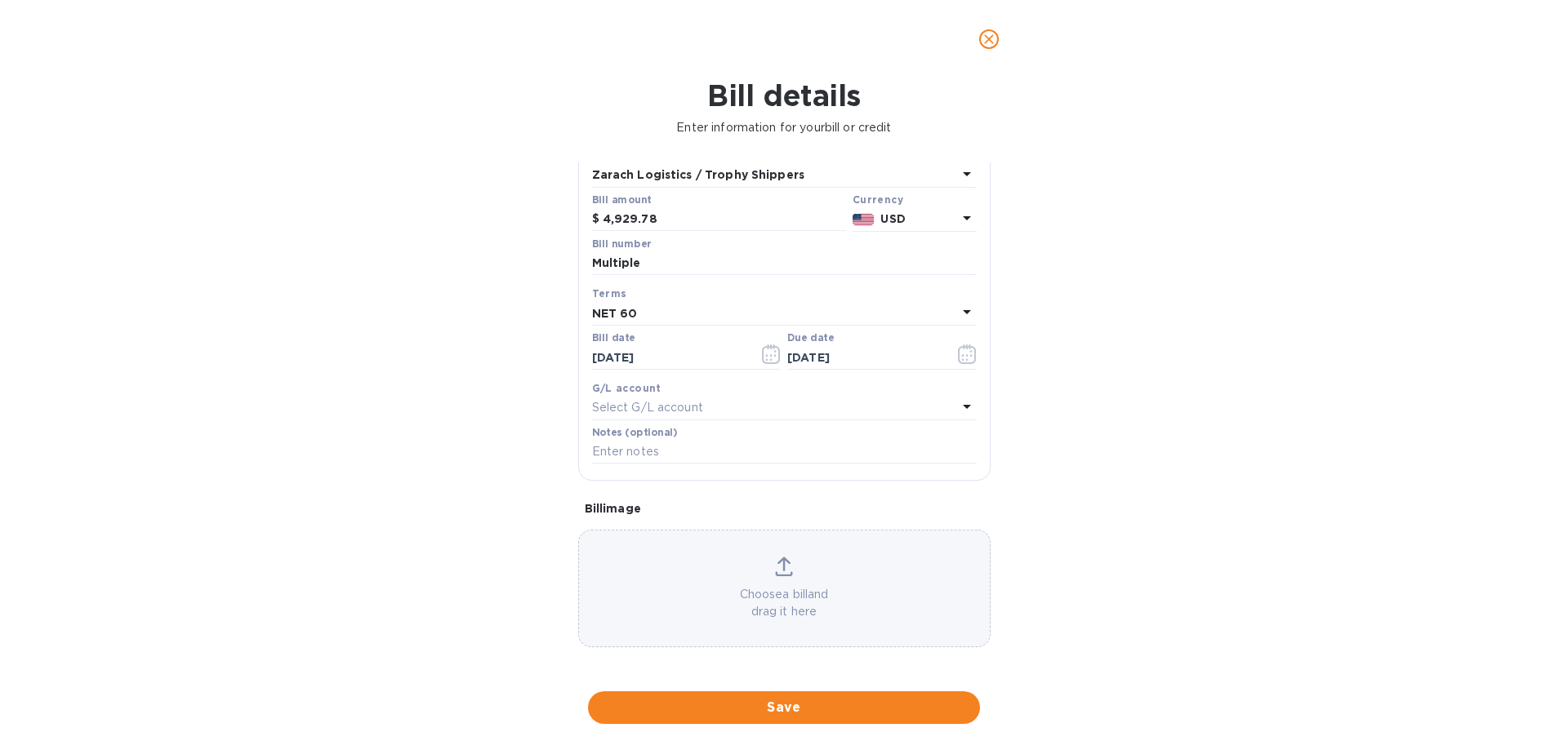
click at [774, 410] on div "Select G/L account" at bounding box center [774, 407] width 365 height 23
click at [774, 410] on h3 "Accounts" at bounding box center [784, 417] width 63 height 16
click at [945, 460] on div at bounding box center [784, 453] width 337 height 24
click at [949, 447] on icon at bounding box center [944, 452] width 13 height 13
click at [1272, 368] on div "Bill details Enter information for your bill or credit General information Save…" at bounding box center [784, 414] width 1568 height 672
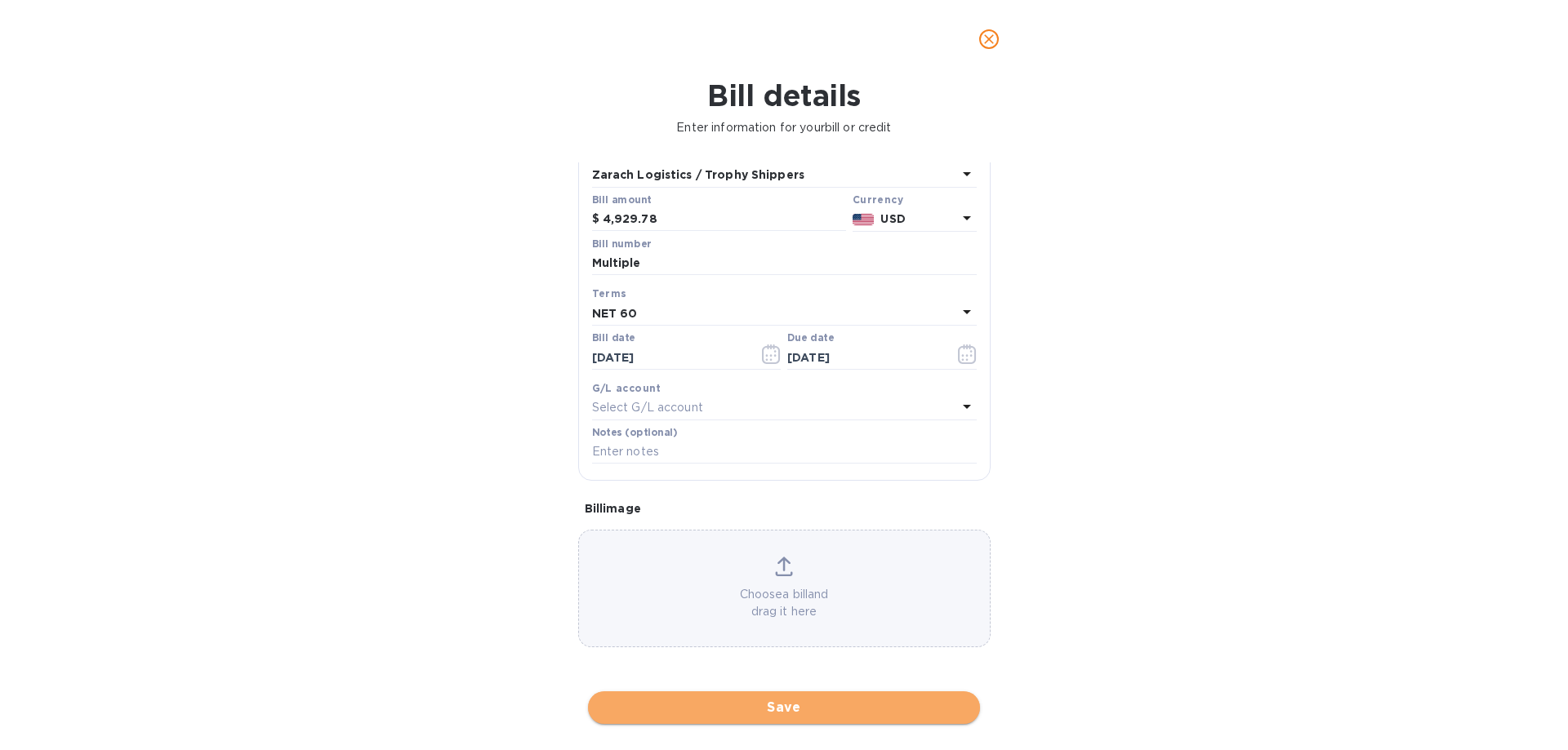
click at [812, 708] on span "Save" at bounding box center [784, 708] width 366 height 20
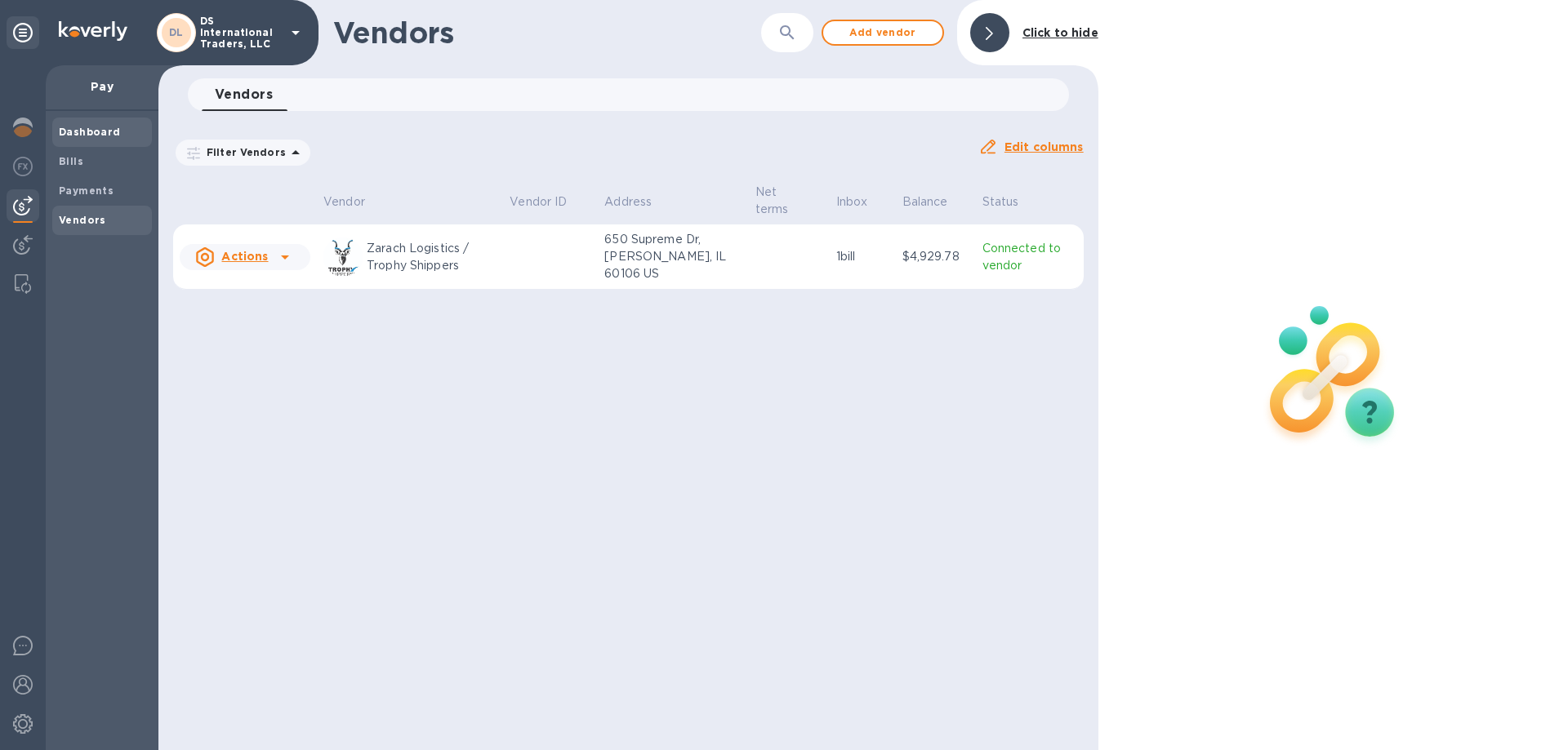
click at [76, 131] on b "Dashboard" at bounding box center [89, 131] width 62 height 13
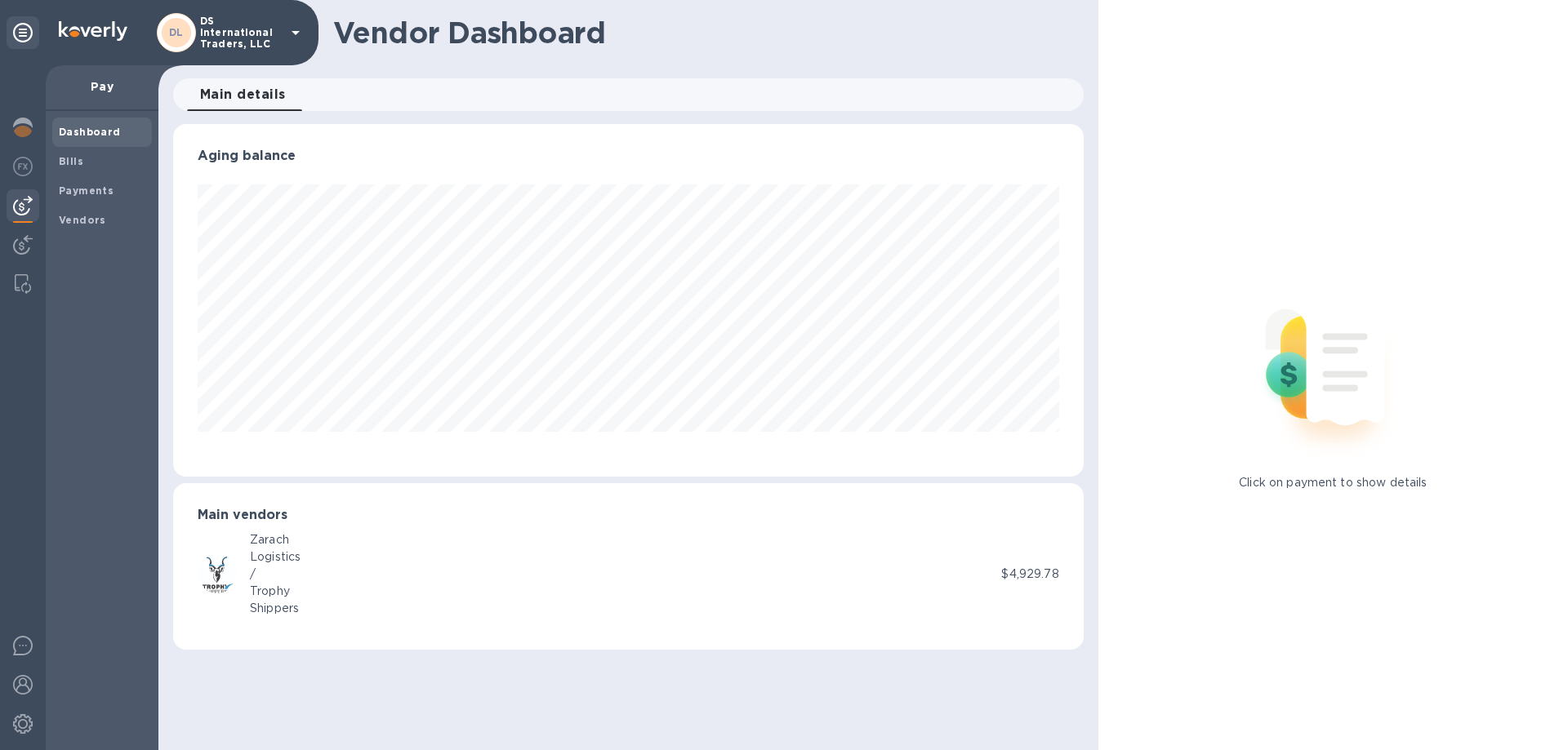
scroll to position [352, 910]
click at [80, 129] on b "Dashboard" at bounding box center [89, 131] width 62 height 13
click at [78, 220] on b "Vendors" at bounding box center [82, 219] width 47 height 13
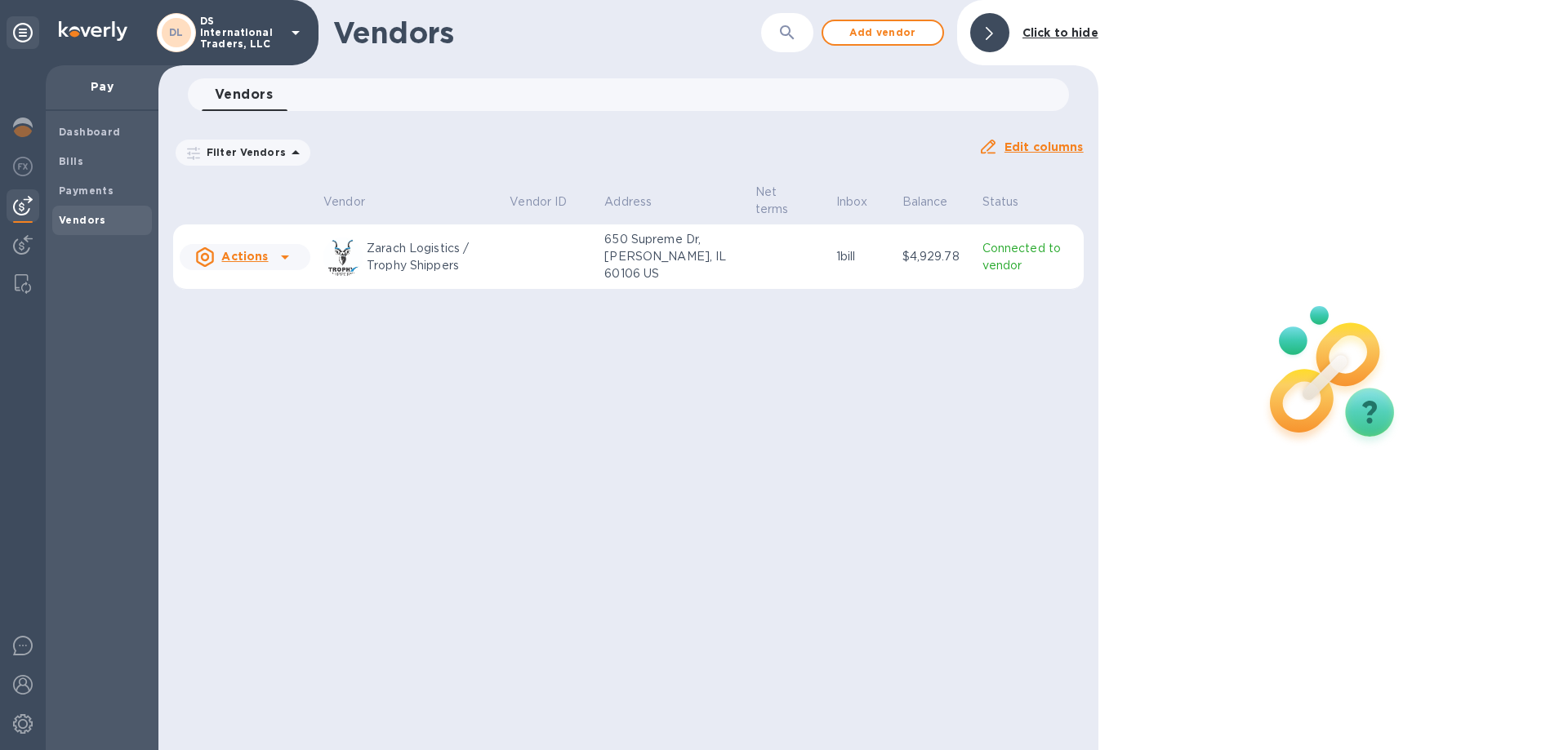
click at [852, 341] on div "Vendors ​ Add vendor Click to hide Vendors 0 Filter Vendors Auto pay: All Edit …" at bounding box center [629, 375] width 940 height 750
click at [392, 352] on div "Vendors ​ Add vendor Click to hide Vendors 0 Filter Vendors Auto pay: All Edit …" at bounding box center [629, 375] width 940 height 750
click at [286, 260] on icon at bounding box center [285, 258] width 20 height 20
click at [502, 380] on div at bounding box center [784, 375] width 1568 height 750
click at [118, 191] on span "Payments" at bounding box center [102, 191] width 86 height 17
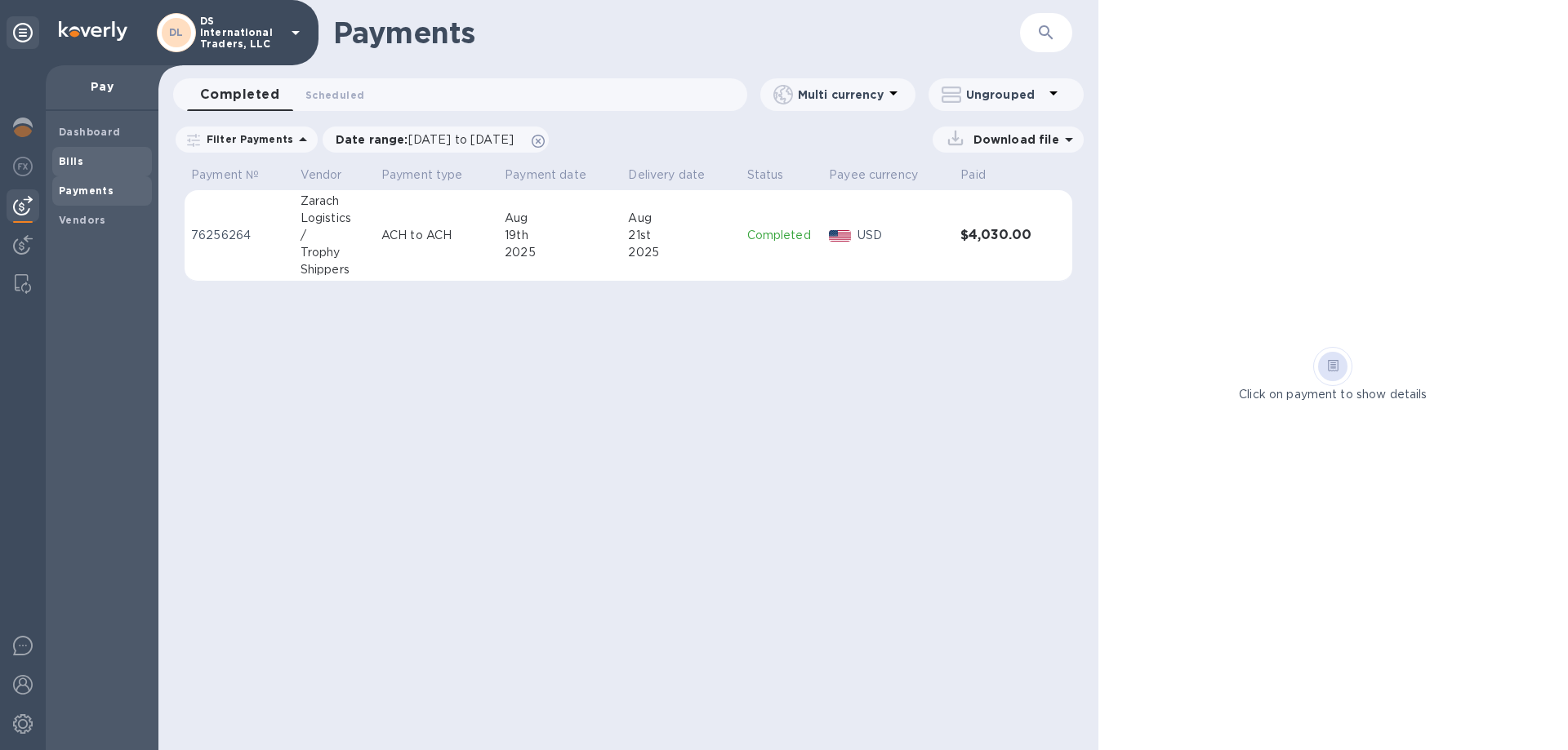
click at [76, 159] on b "Bills" at bounding box center [71, 161] width 24 height 13
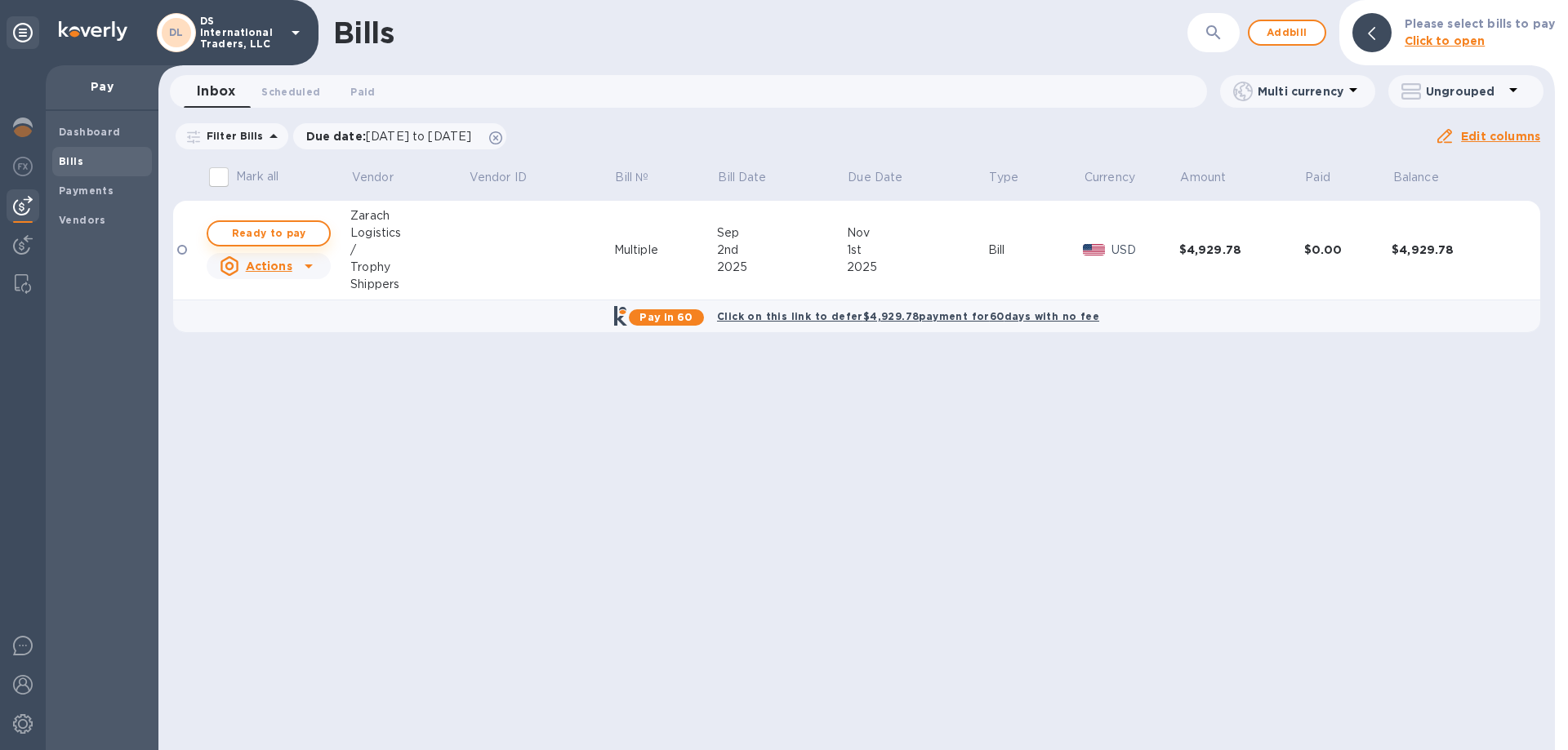
click at [280, 228] on span "Ready to pay" at bounding box center [268, 233] width 95 height 20
checkbox input "true"
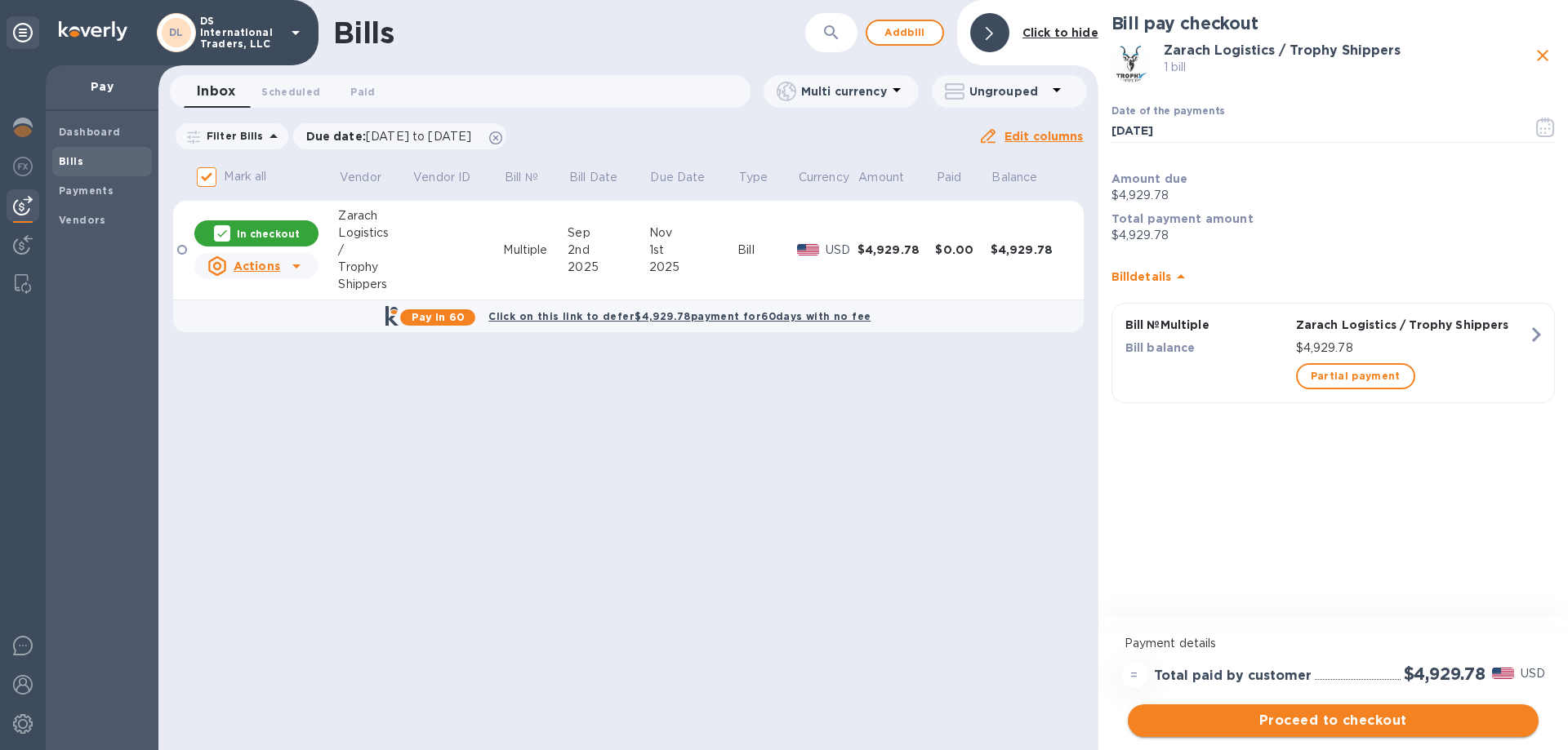
click at [1327, 718] on span "Proceed to checkout" at bounding box center [1333, 721] width 385 height 20
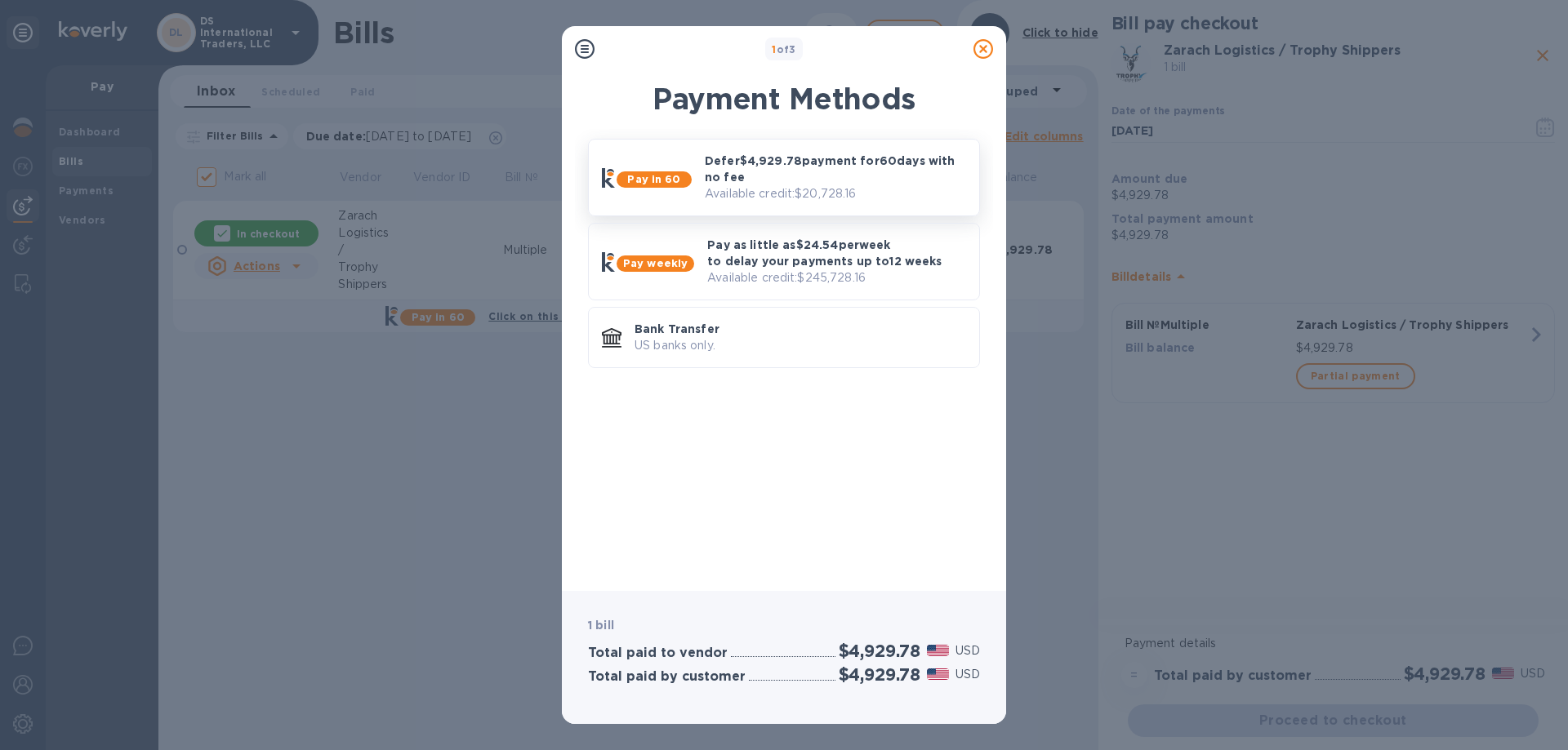
click at [774, 174] on p "Defer $4,929.78 payment for 60 days with no fee" at bounding box center [834, 168] width 261 height 32
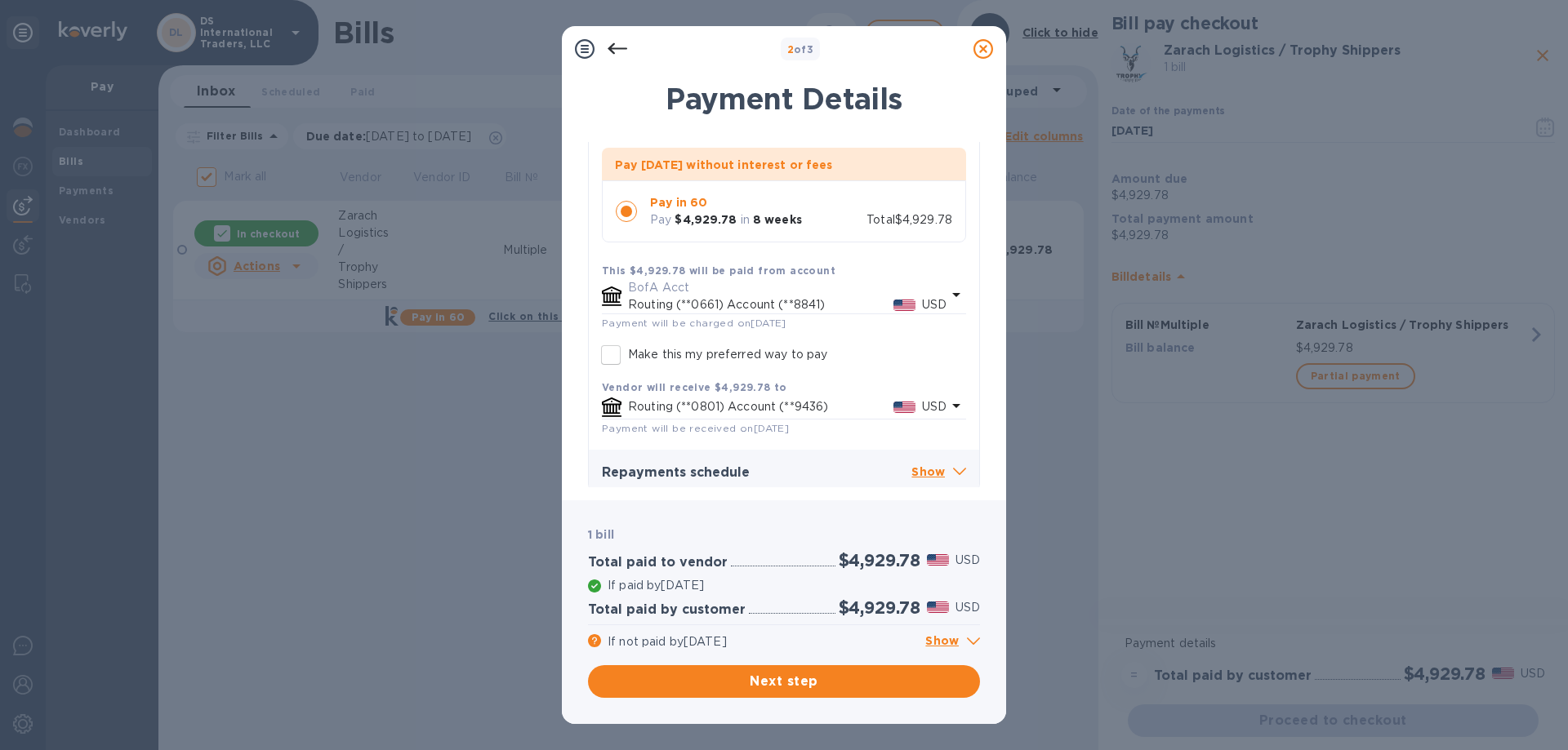
scroll to position [148, 0]
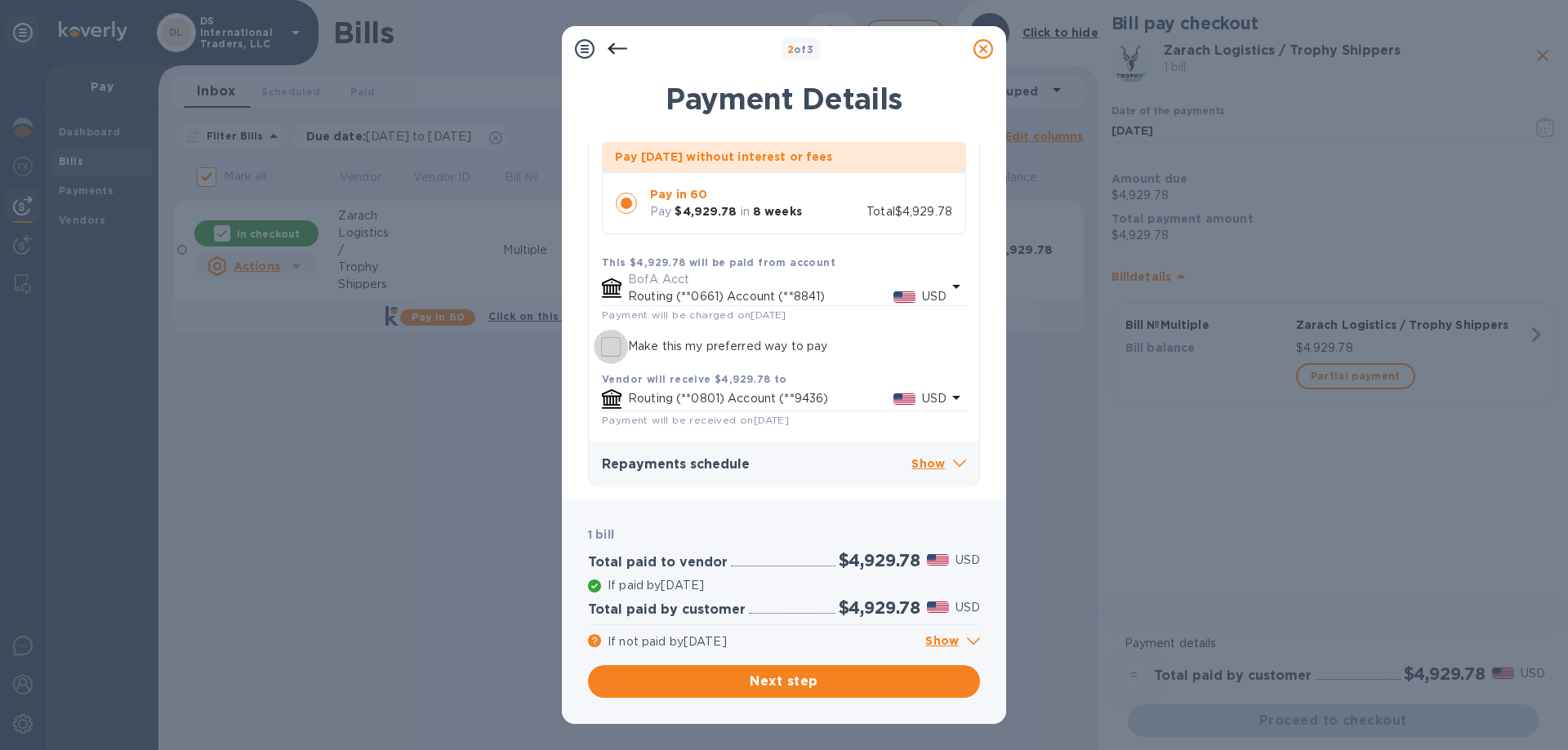
click at [612, 344] on input "Make this my preferred way to pay" at bounding box center [610, 347] width 34 height 34
click at [612, 343] on input "Make this my preferred way to pay" at bounding box center [610, 347] width 34 height 34
checkbox input "false"
click at [962, 287] on icon at bounding box center [956, 287] width 20 height 20
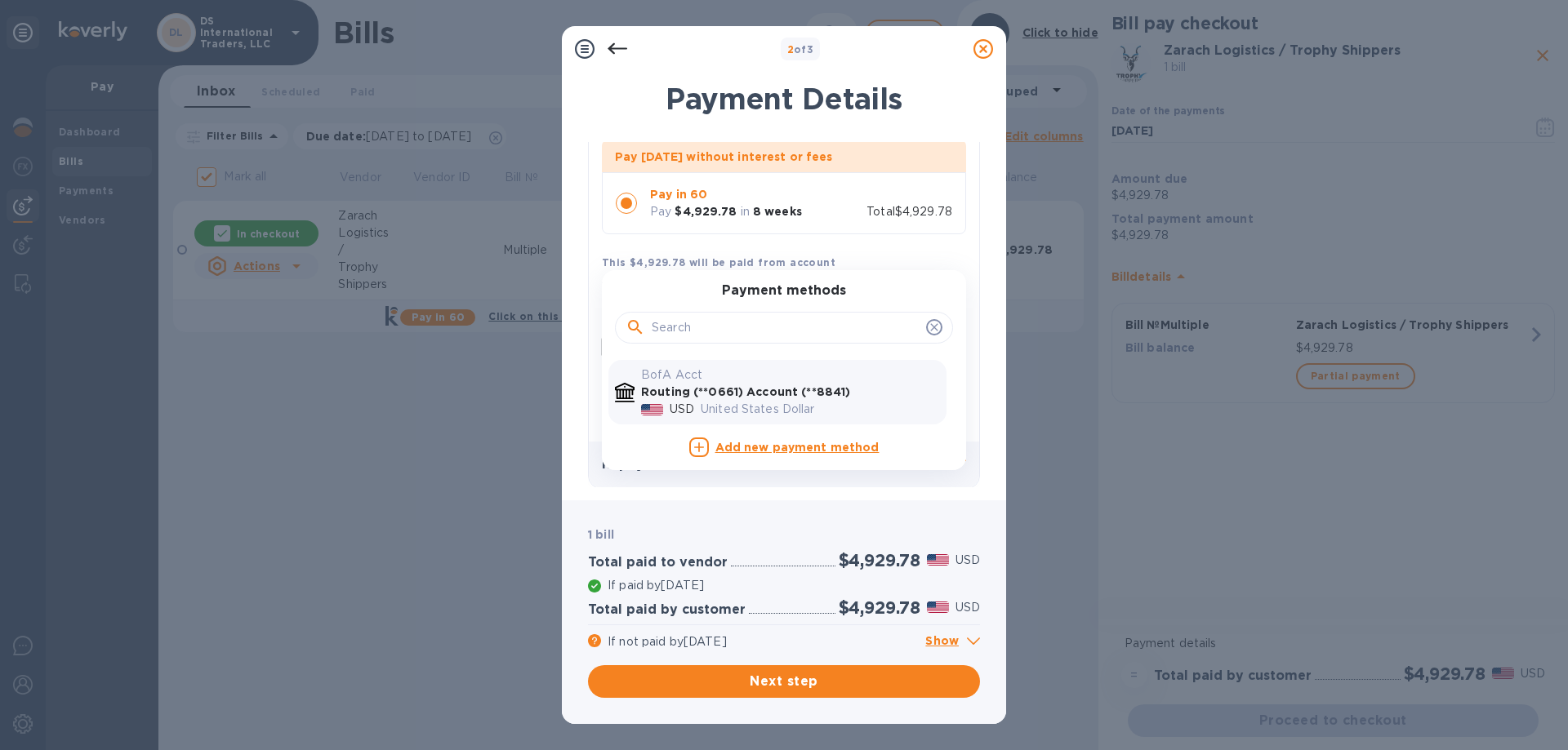
click at [961, 287] on div "Payment methods" at bounding box center [784, 318] width 364 height 70
click at [933, 332] on icon at bounding box center [933, 327] width 13 height 13
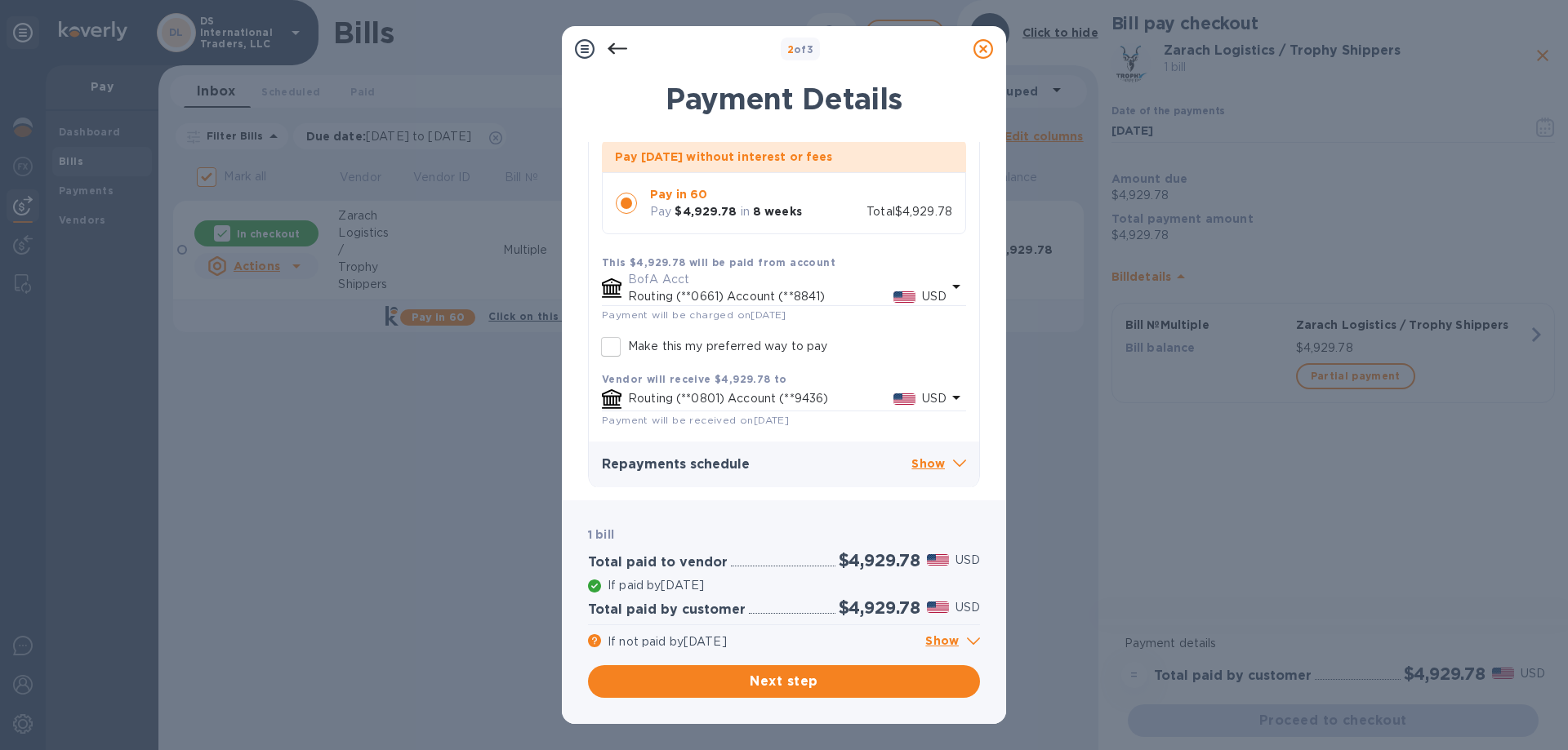
click at [938, 261] on div "This $4,929.78 will be paid from account" at bounding box center [784, 262] width 364 height 18
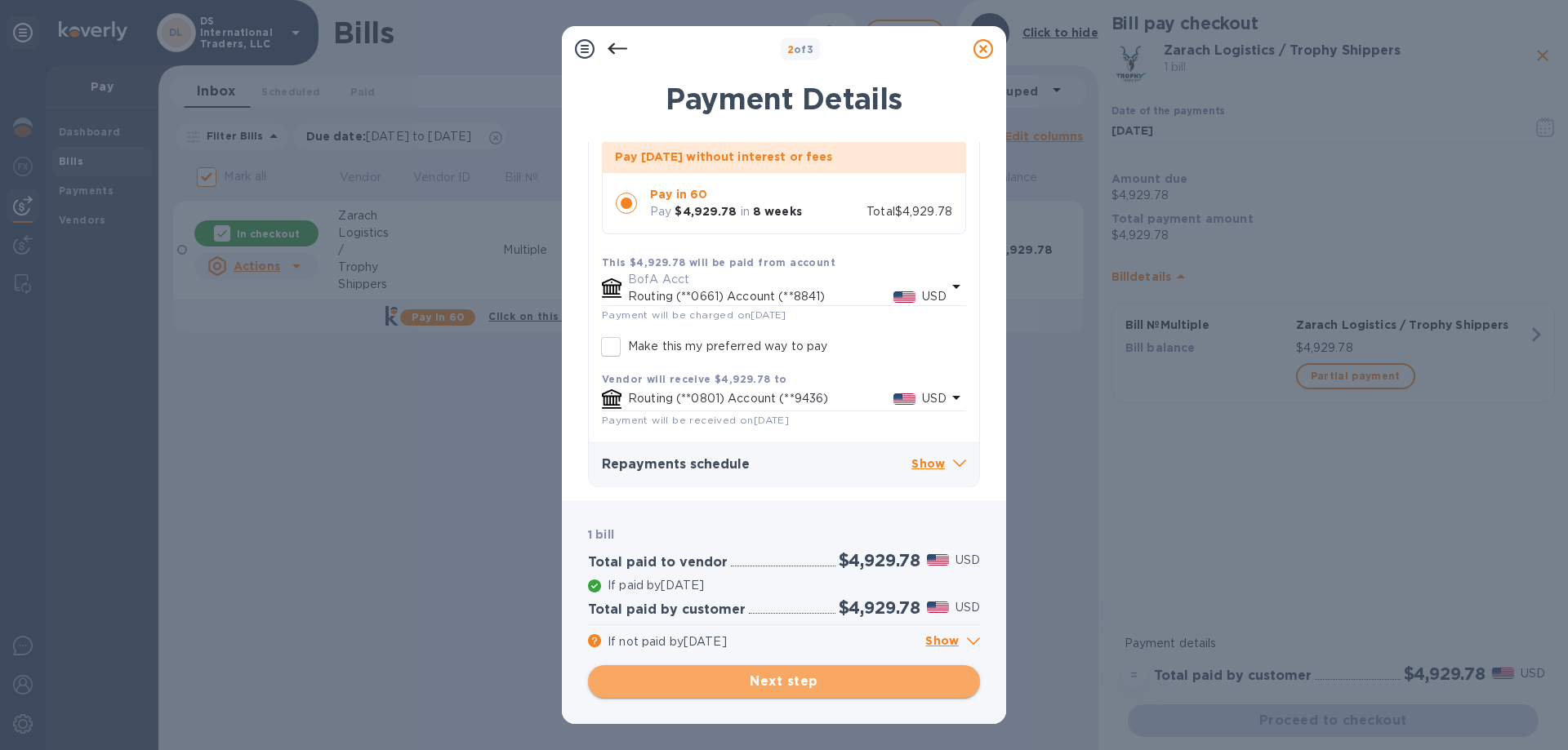
click at [783, 675] on span "Next step" at bounding box center [784, 681] width 366 height 20
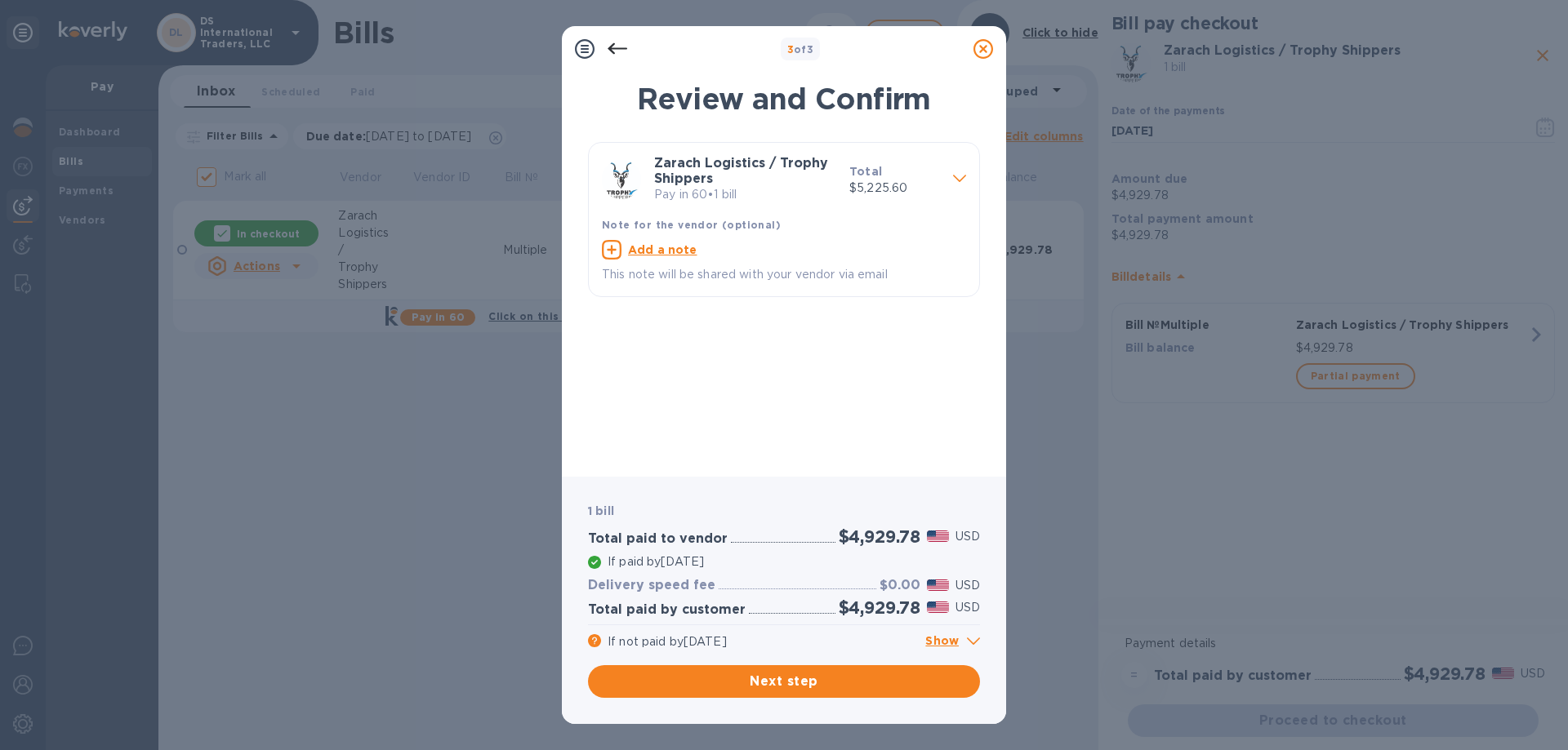
click at [958, 179] on icon at bounding box center [959, 179] width 13 height 8
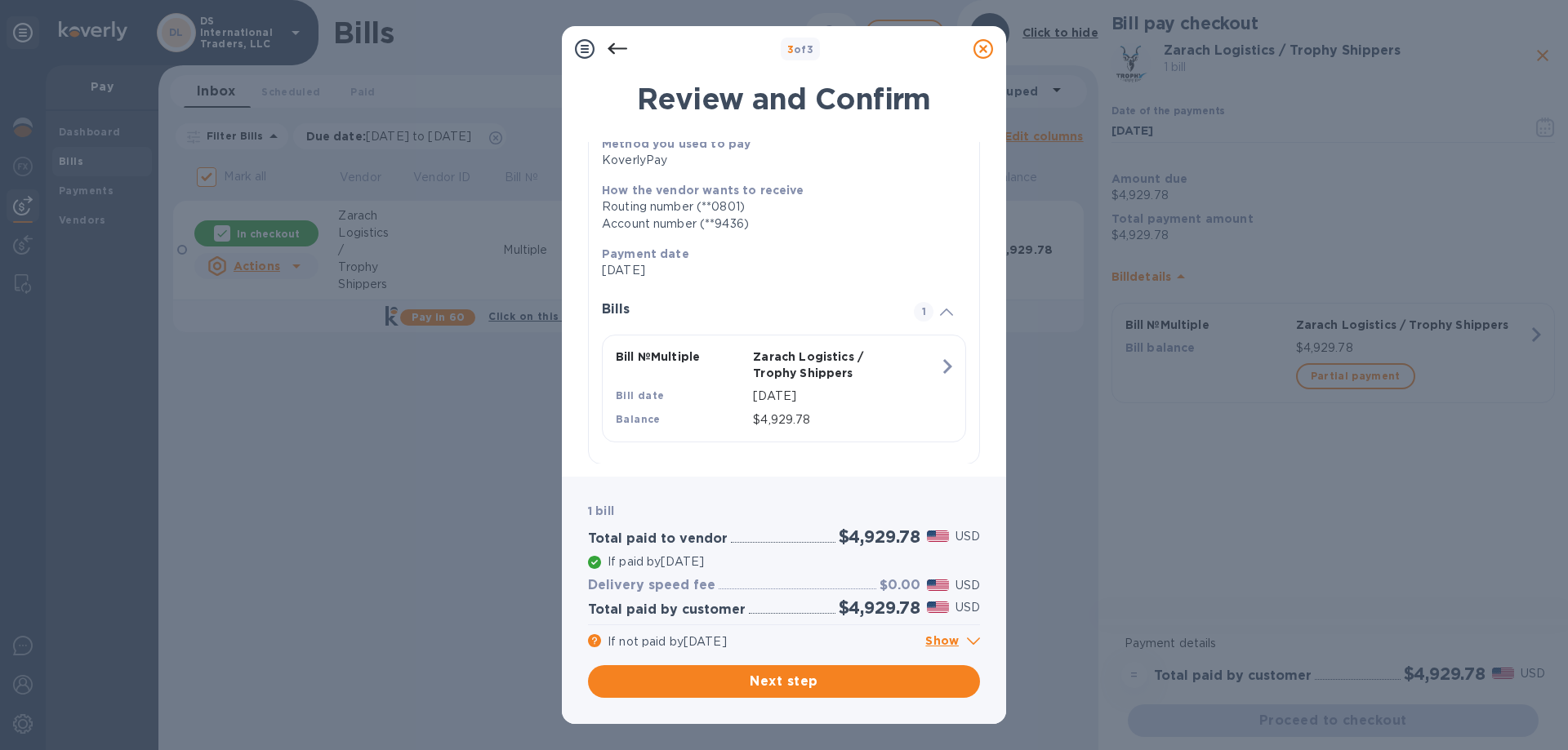
scroll to position [162, 0]
click at [932, 640] on p "Show" at bounding box center [953, 641] width 55 height 21
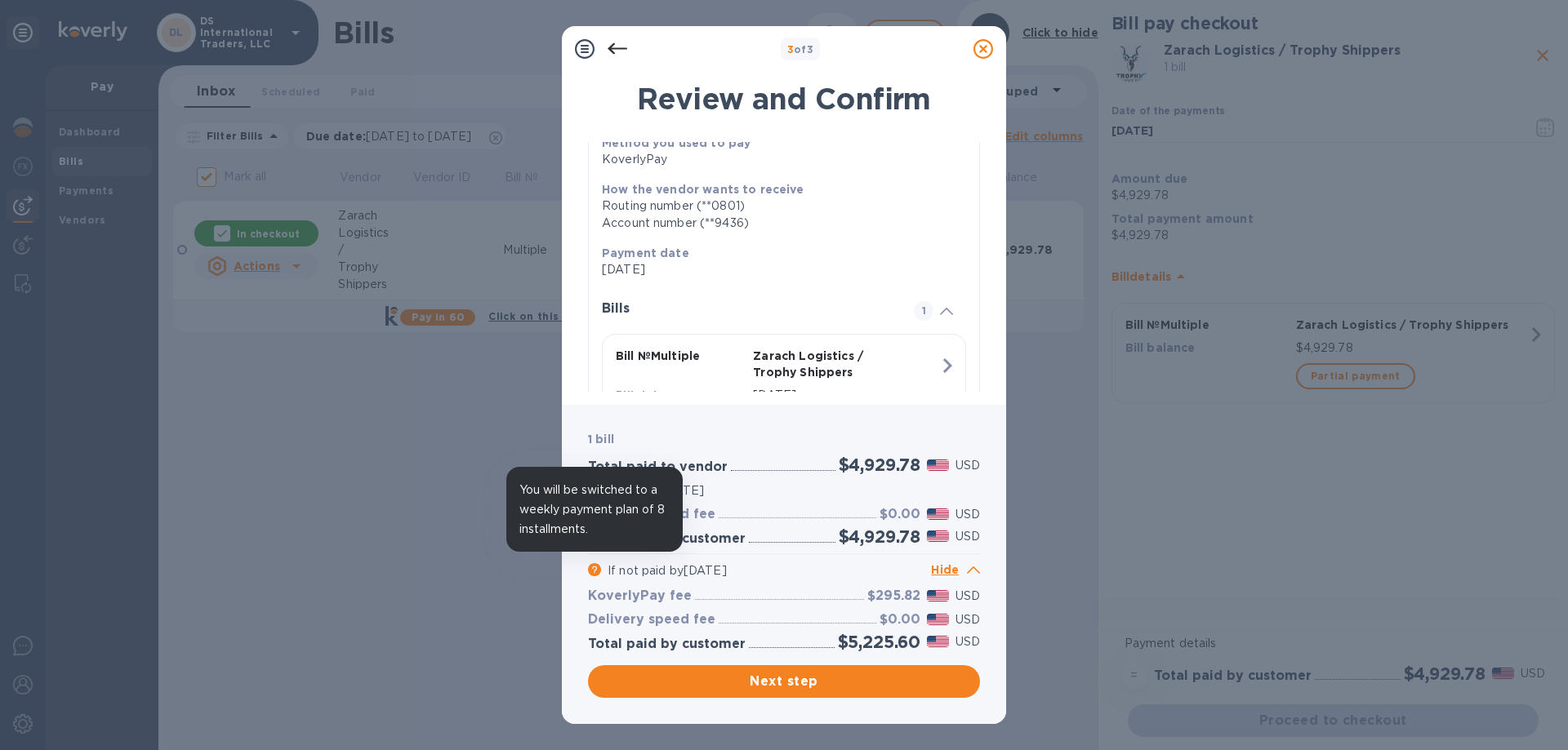
click at [589, 567] on icon at bounding box center [594, 569] width 13 height 13
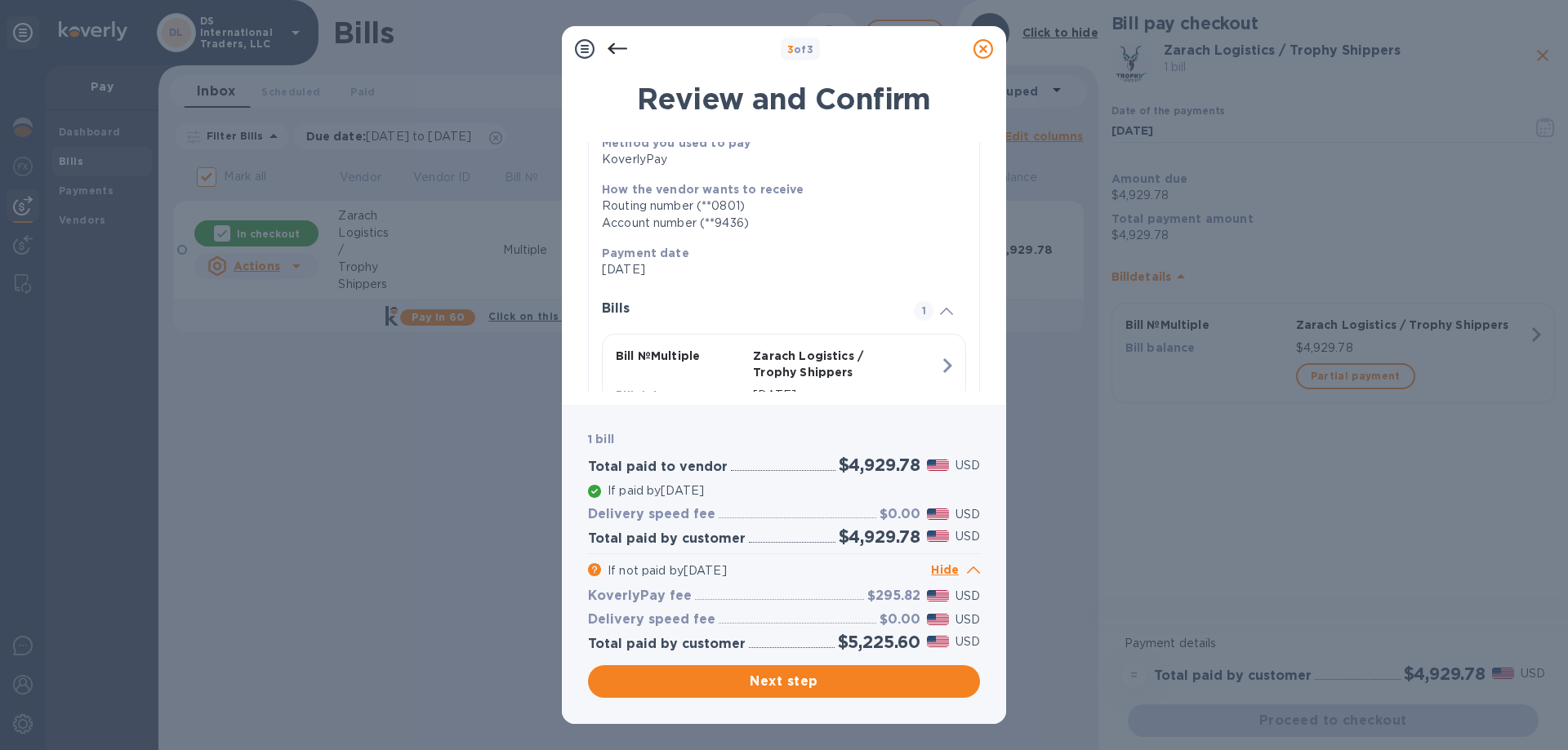
click at [967, 572] on icon at bounding box center [973, 571] width 13 height 8
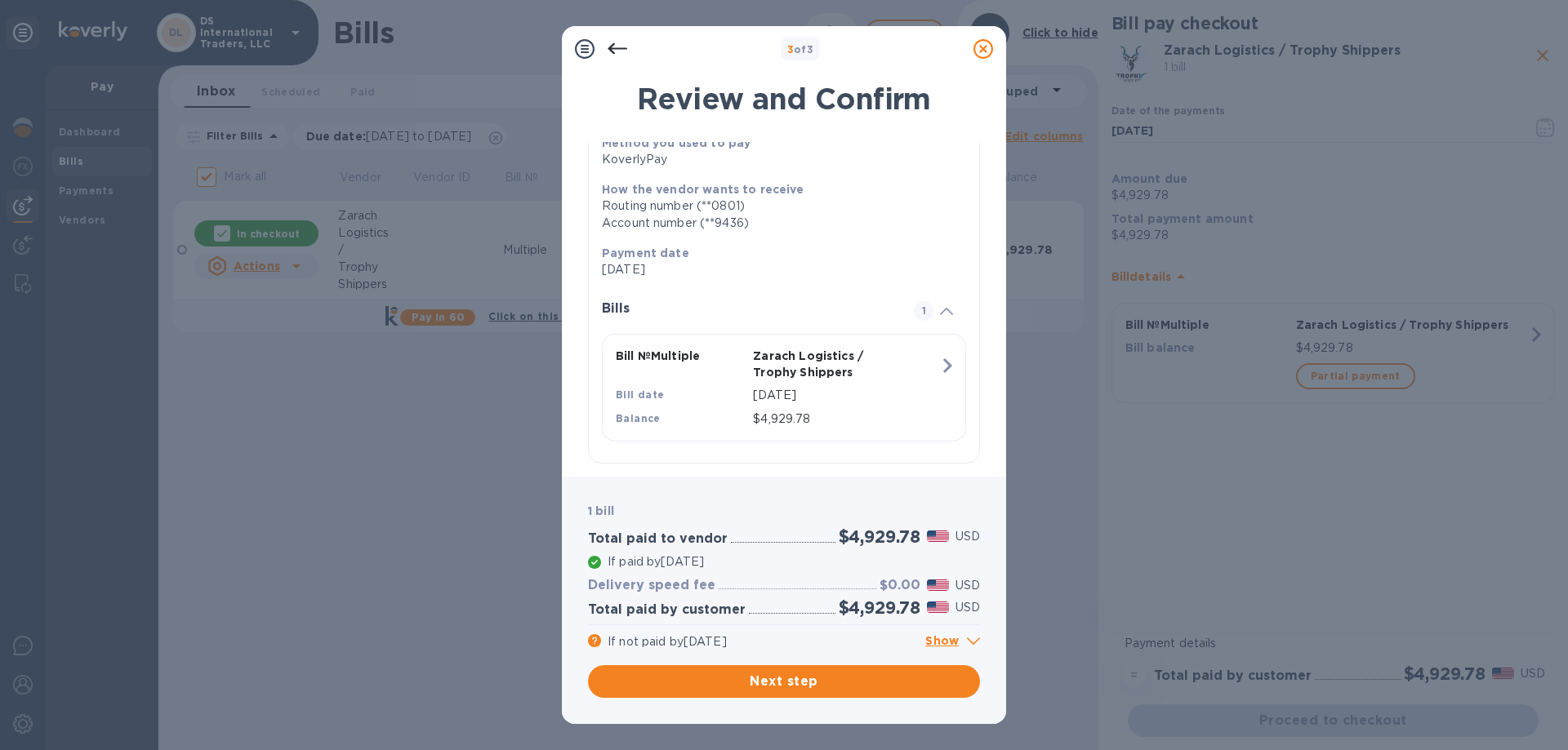
click at [970, 640] on icon at bounding box center [973, 641] width 13 height 8
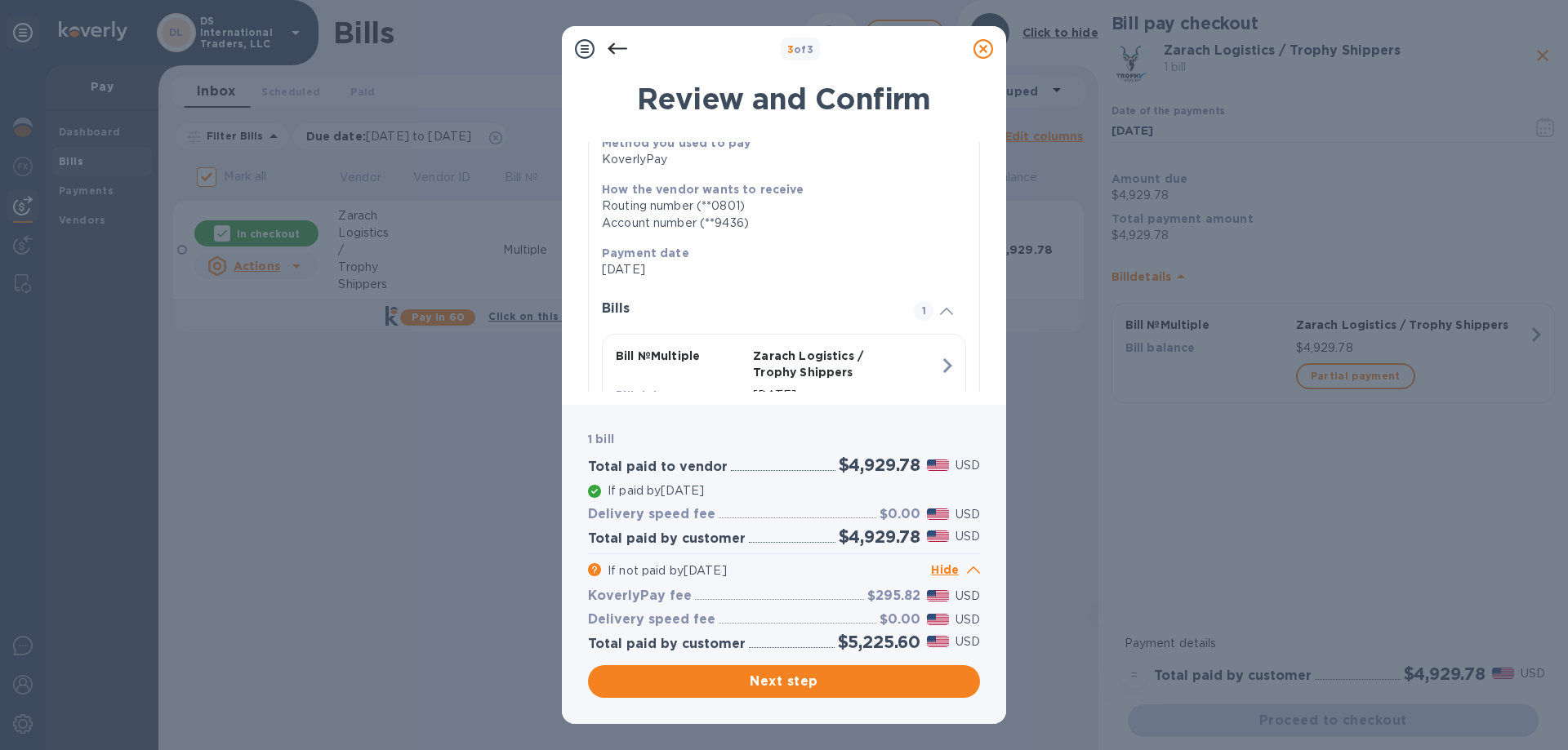
click at [971, 639] on p "USD" at bounding box center [967, 642] width 24 height 18
click at [970, 570] on icon at bounding box center [973, 571] width 13 height 8
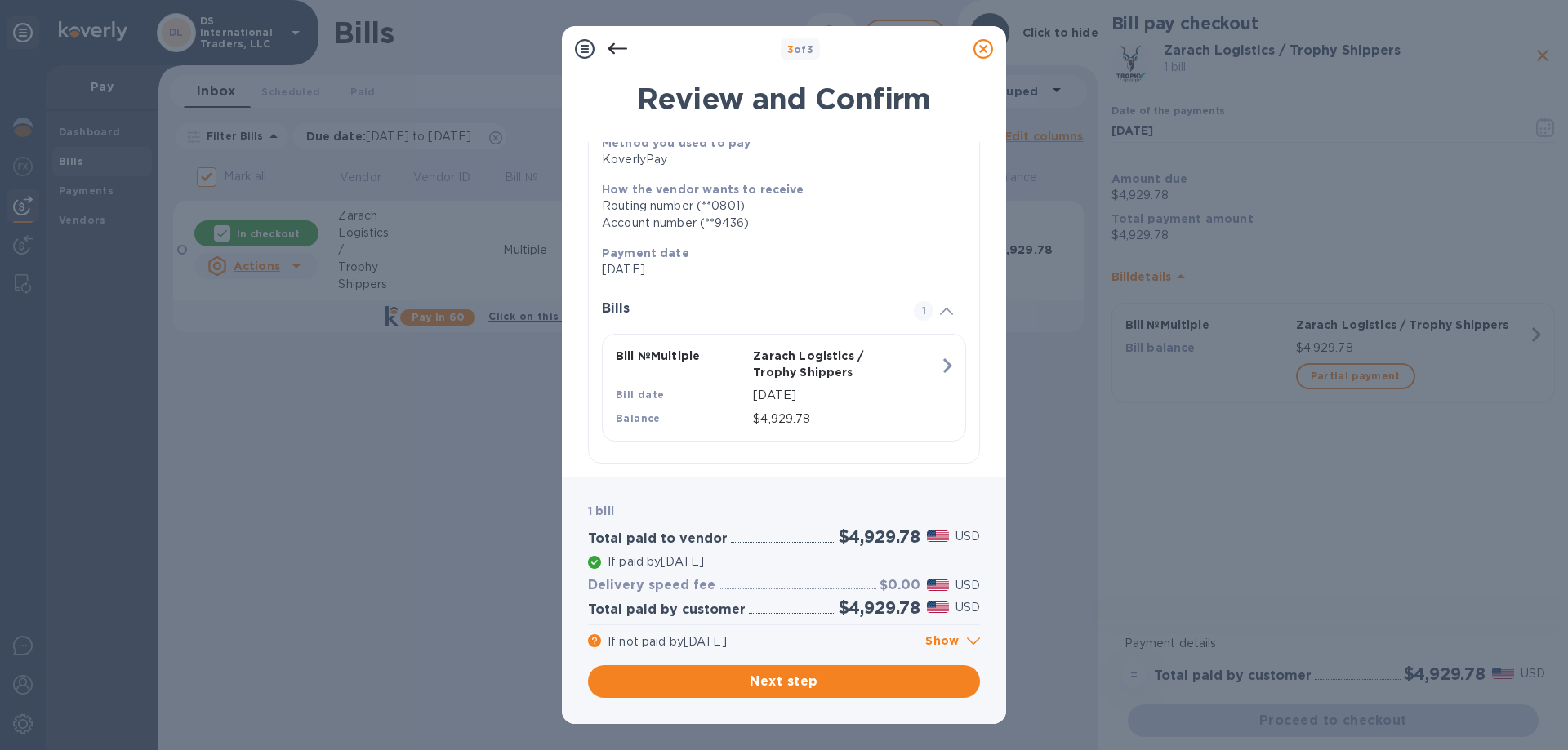
click at [993, 193] on div "Review and Confirm Zarach Logistics / Trophy Shippers Pay in 60 Total $5,225.60…" at bounding box center [784, 269] width 445 height 415
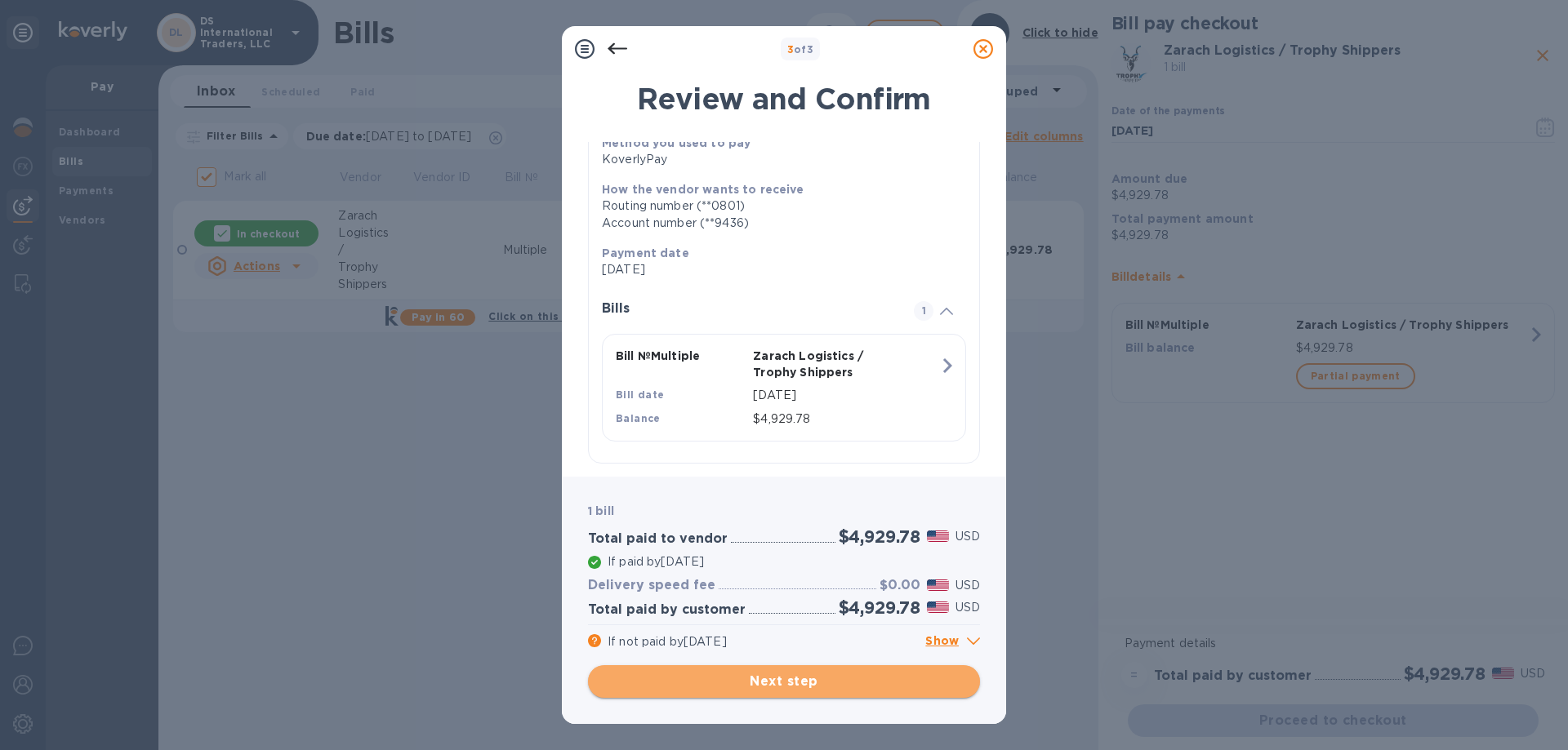
click at [857, 676] on span "Next step" at bounding box center [784, 681] width 366 height 20
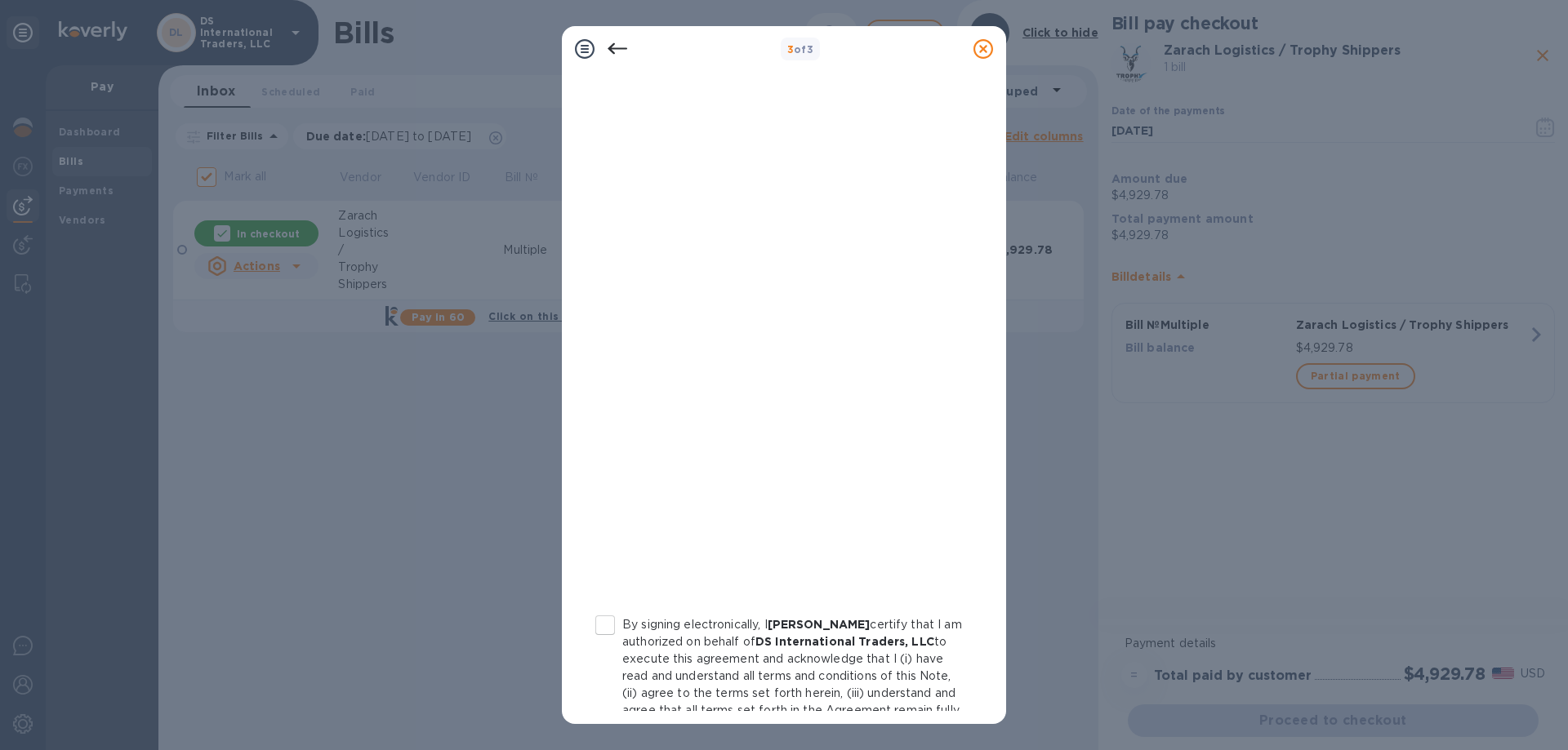
scroll to position [0, 0]
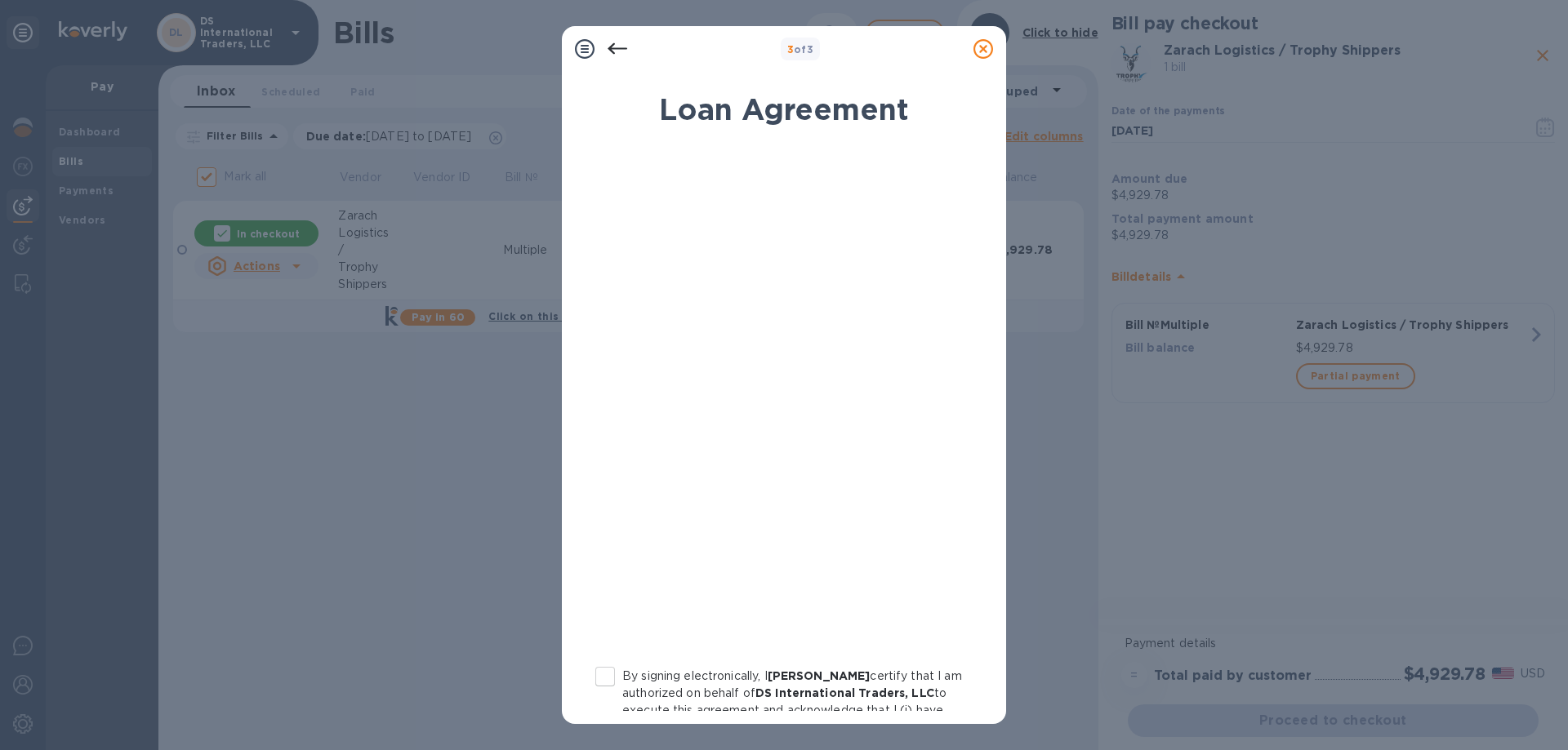
click at [617, 48] on icon at bounding box center [617, 49] width 20 height 12
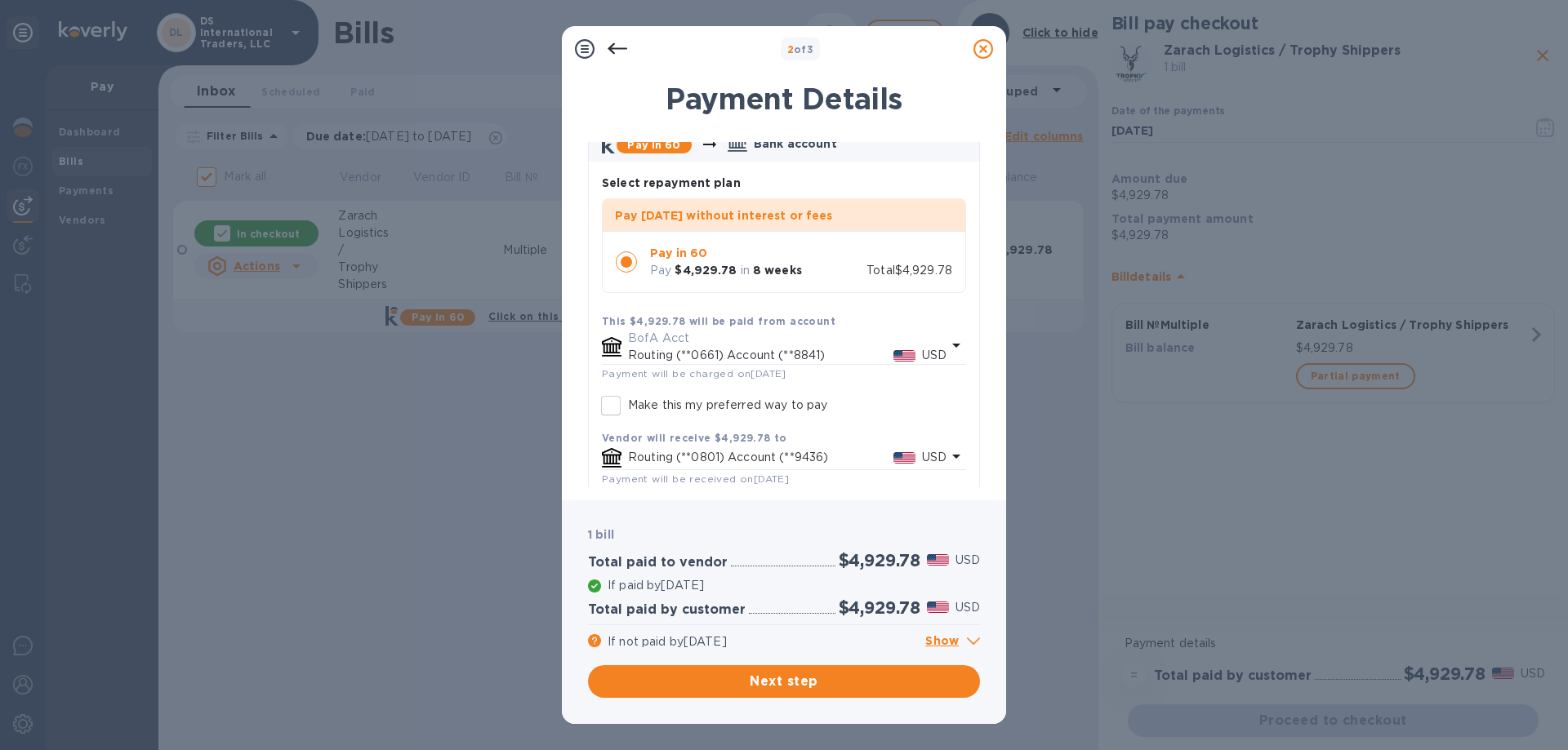
scroll to position [148, 0]
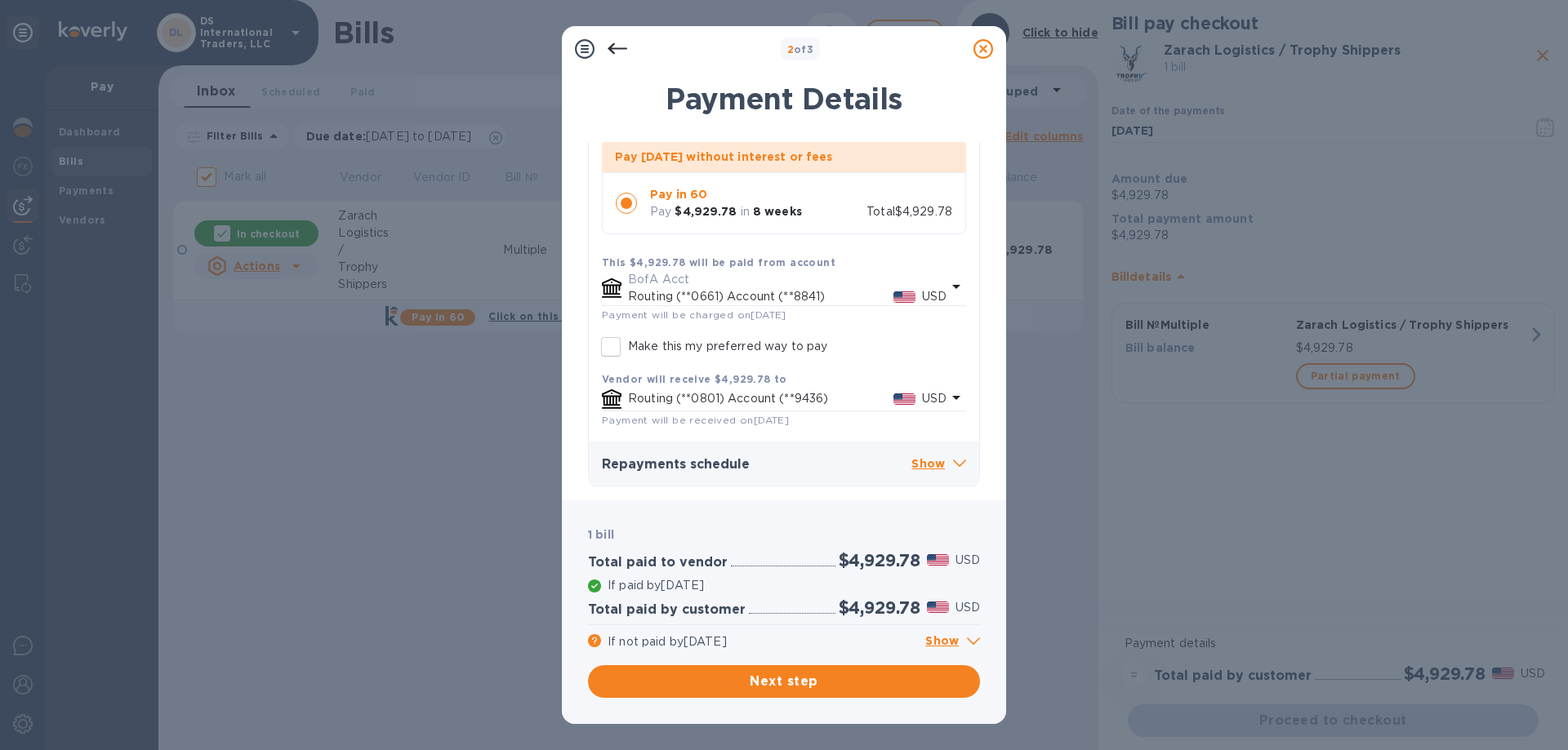
click at [935, 460] on p "Show" at bounding box center [938, 464] width 55 height 21
click at [935, 457] on p "Hide" at bounding box center [941, 464] width 49 height 21
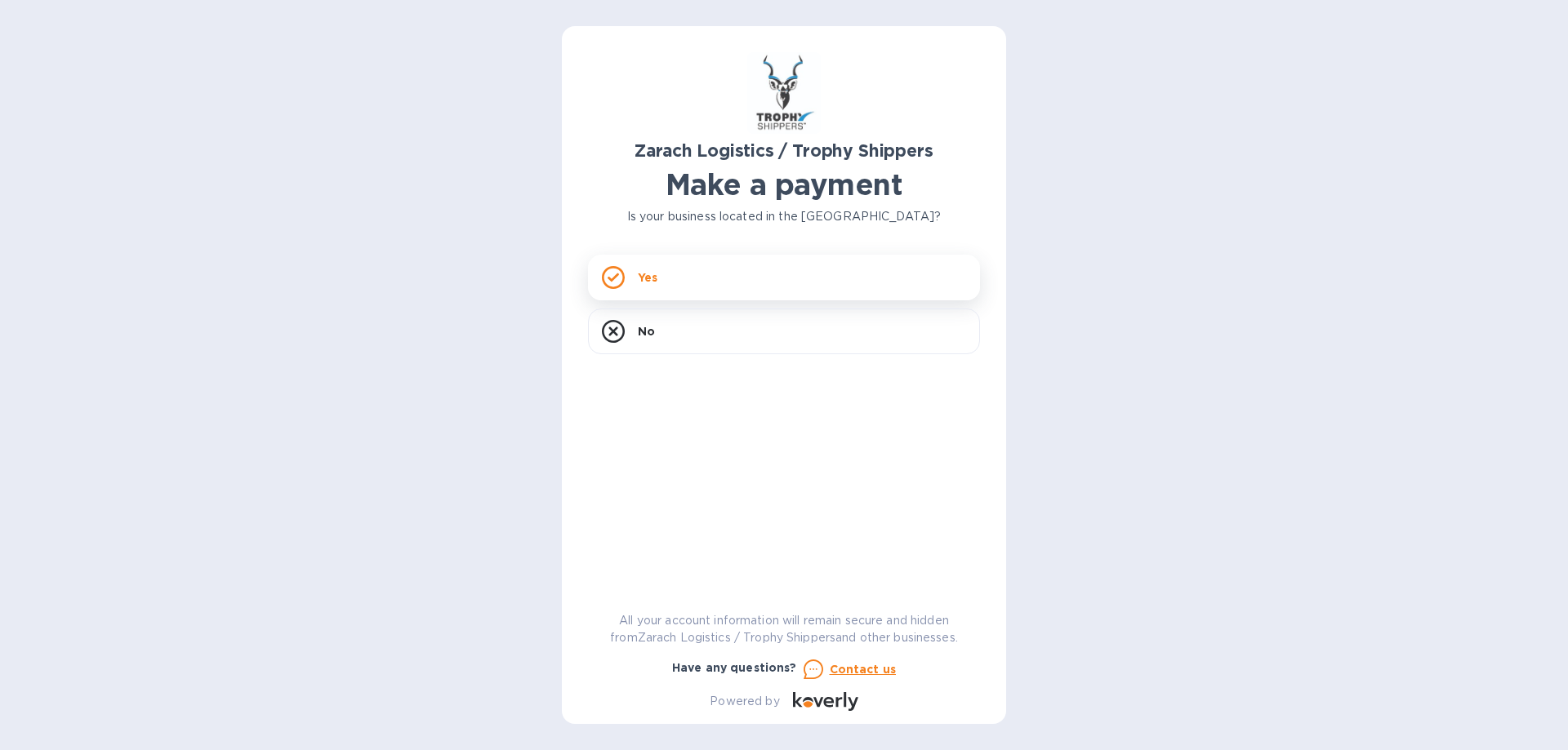
click at [755, 268] on div "Yes" at bounding box center [784, 277] width 392 height 46
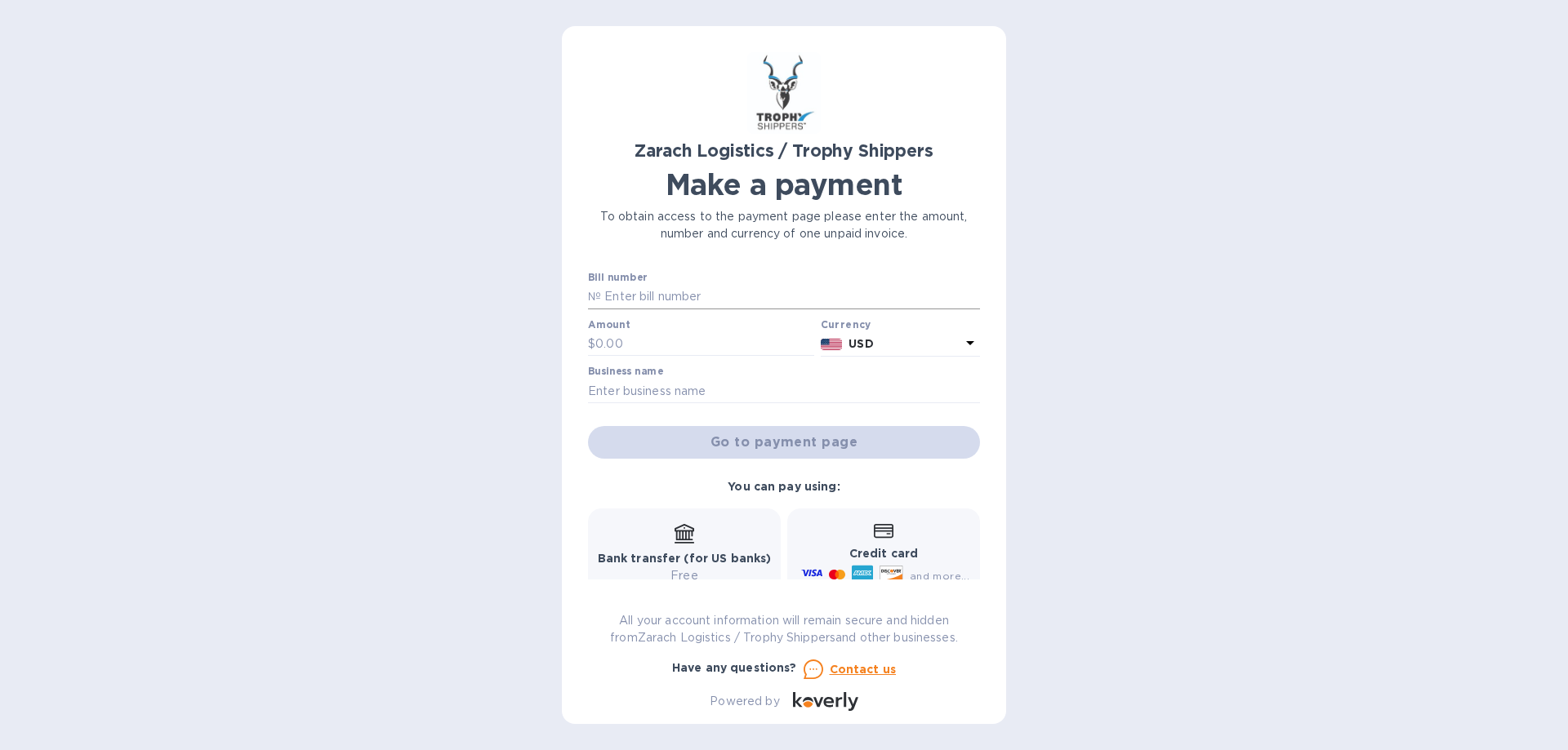
click at [760, 291] on input "text" at bounding box center [790, 297] width 379 height 24
type input "Multiple"
type input "4,929.78"
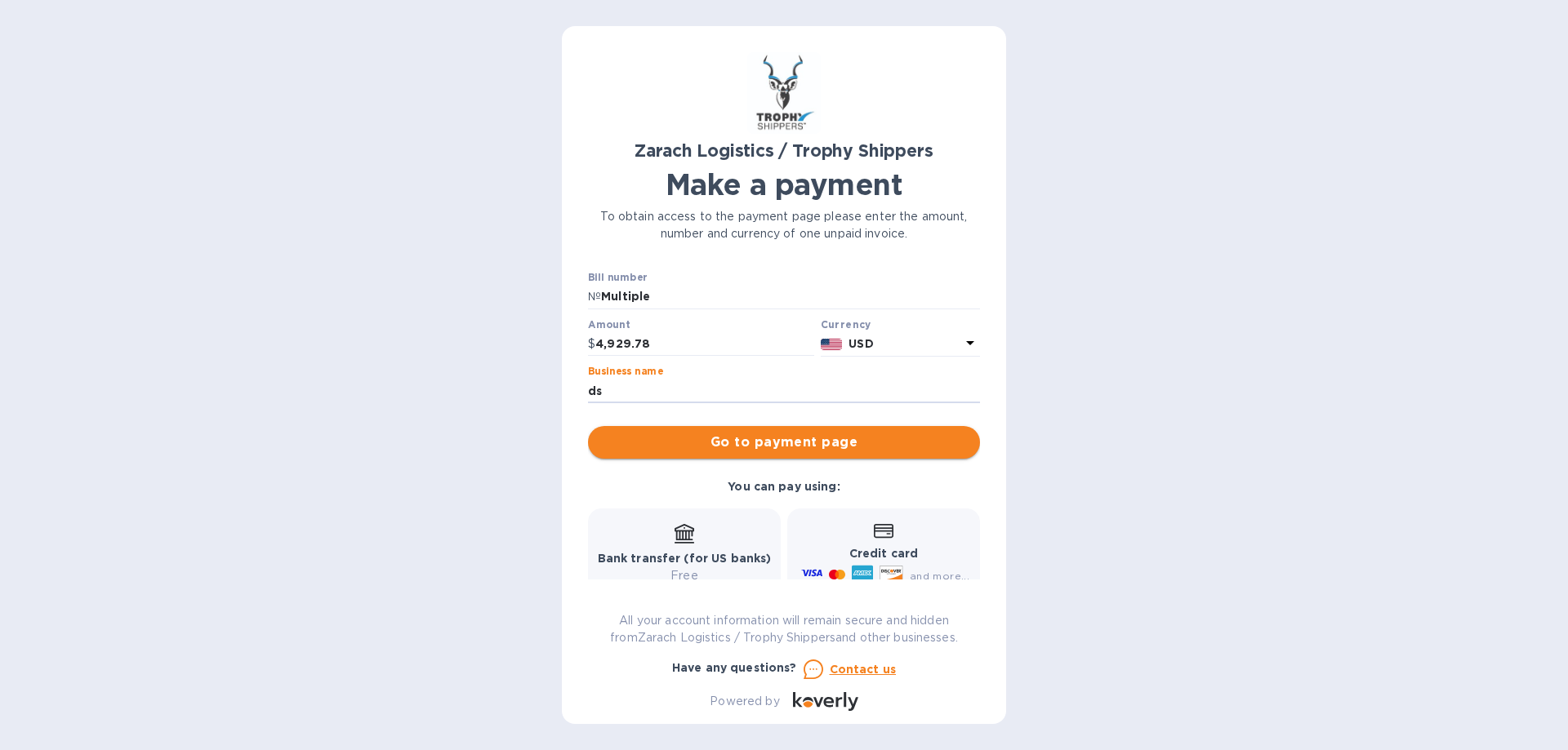
type input "ds"
click at [812, 440] on span "Go to payment page" at bounding box center [784, 443] width 366 height 20
